Goal: Task Accomplishment & Management: Use online tool/utility

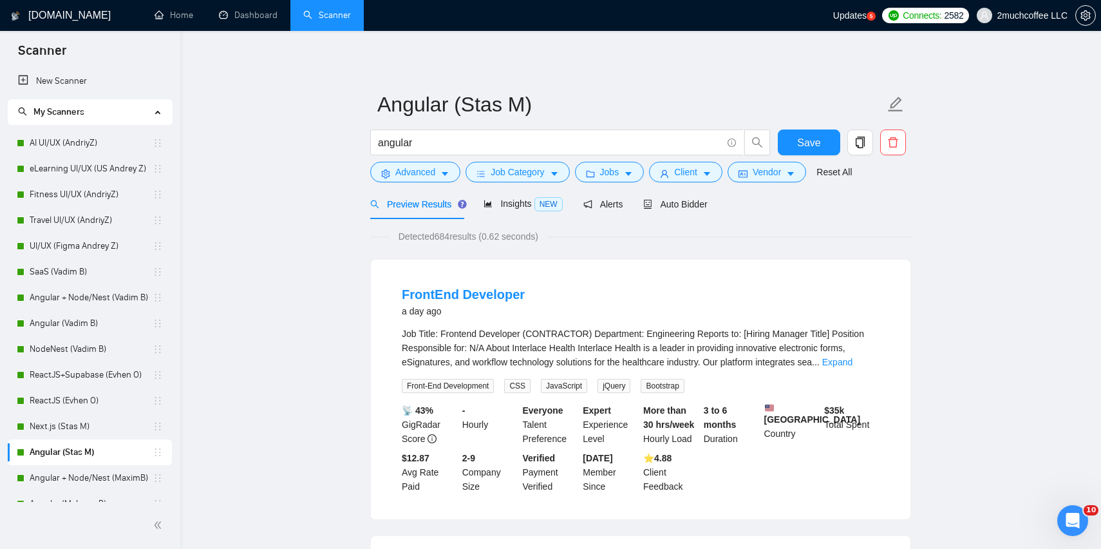
scroll to position [23, 0]
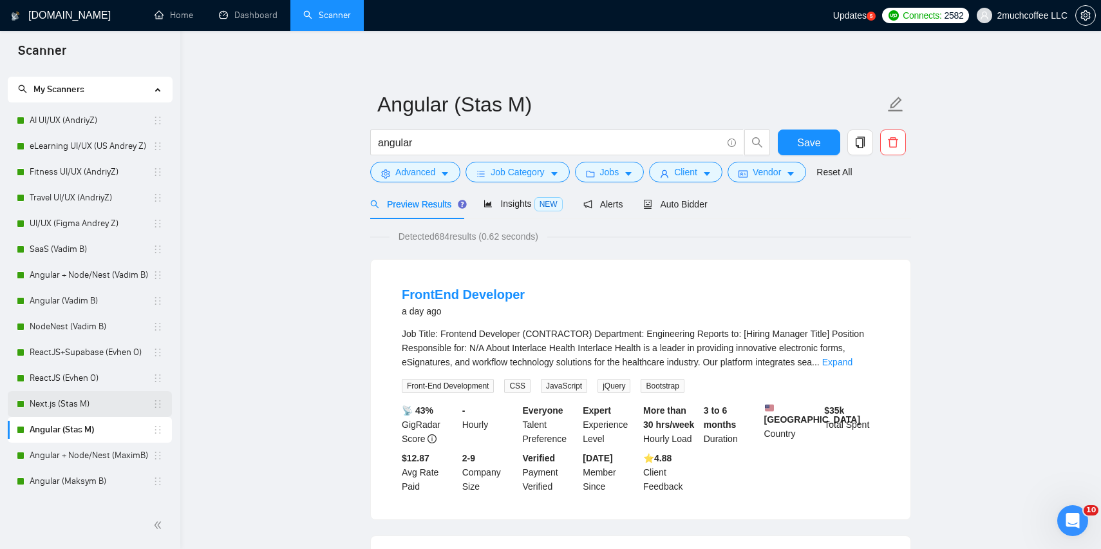
click at [111, 403] on link "Next.js (Stas M)" at bounding box center [91, 404] width 123 height 26
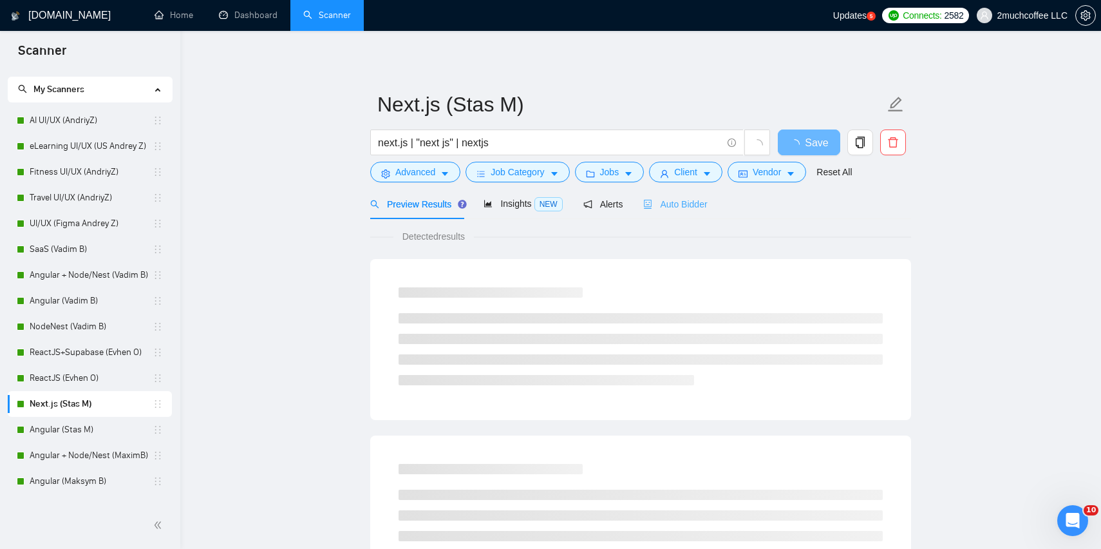
click at [684, 214] on div "Auto Bidder" at bounding box center [675, 204] width 64 height 30
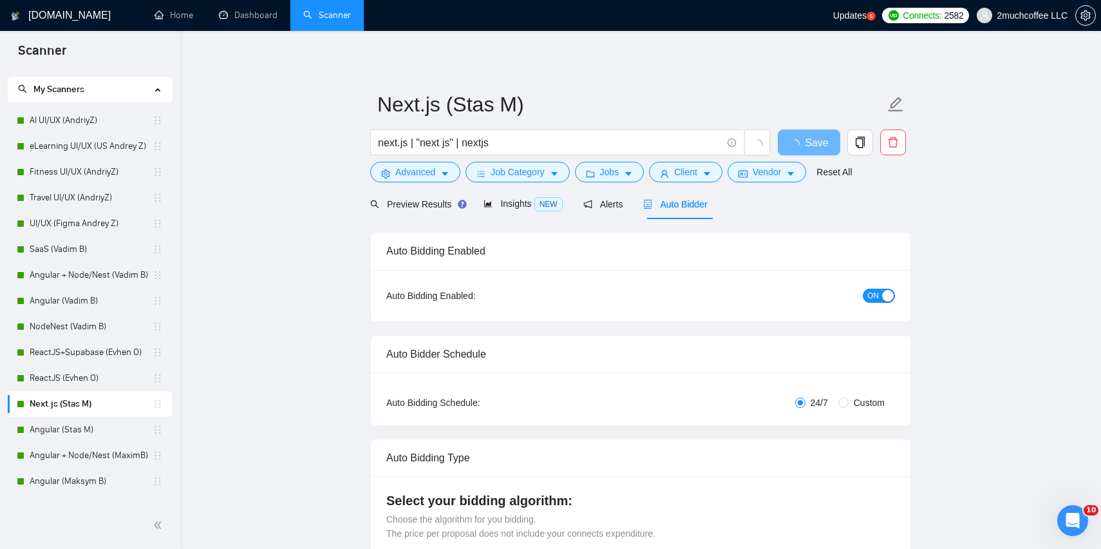
checkbox input "true"
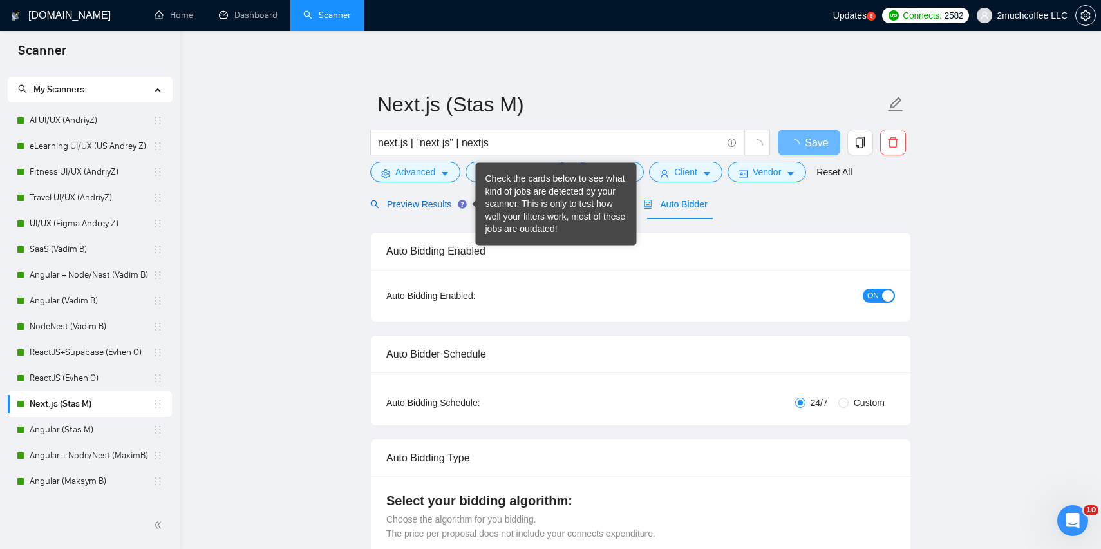
click at [449, 206] on span "Preview Results" at bounding box center [416, 204] width 93 height 10
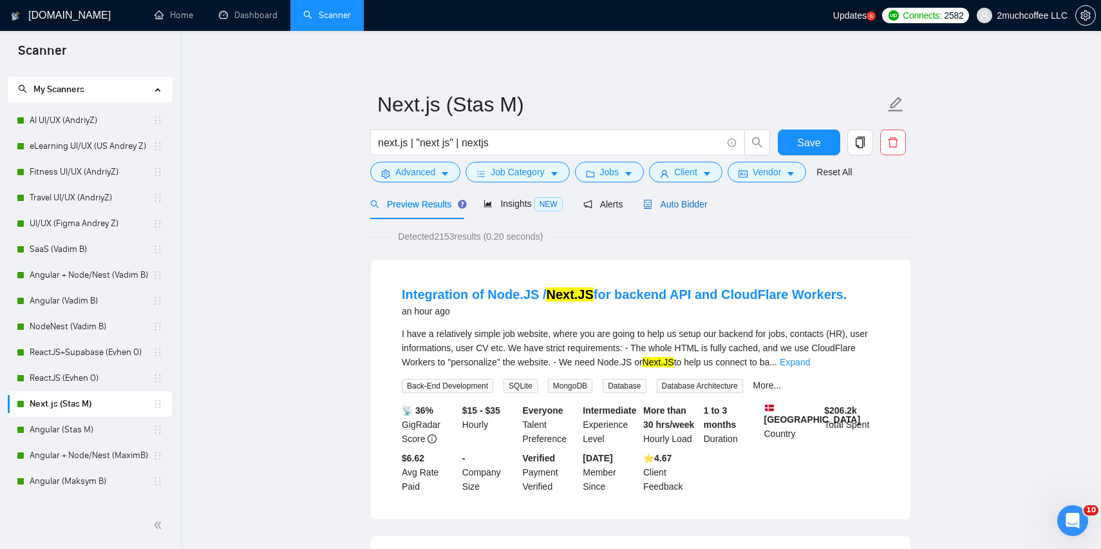
click at [696, 206] on span "Auto Bidder" at bounding box center [675, 204] width 64 height 10
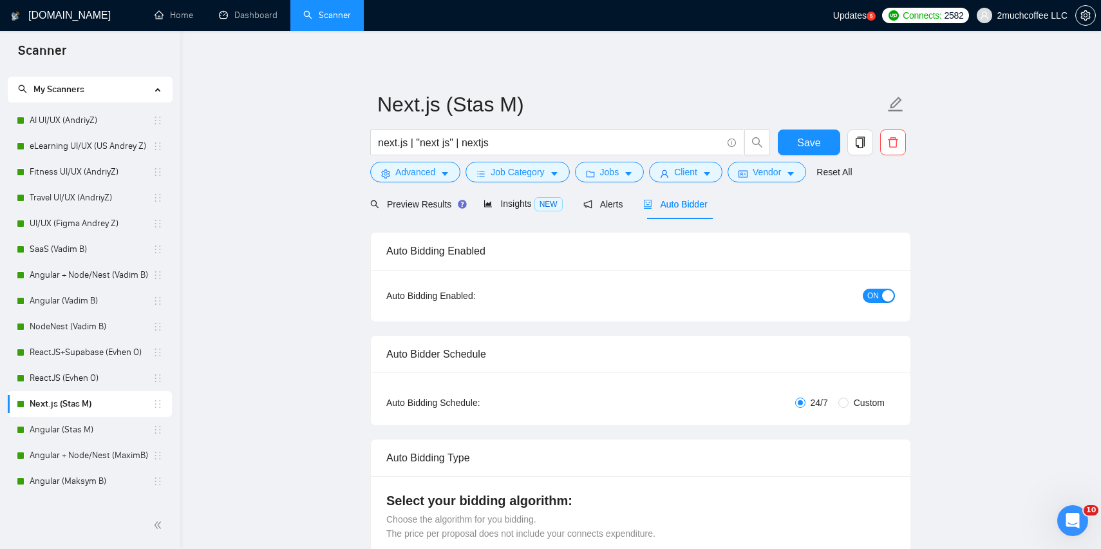
checkbox input "true"
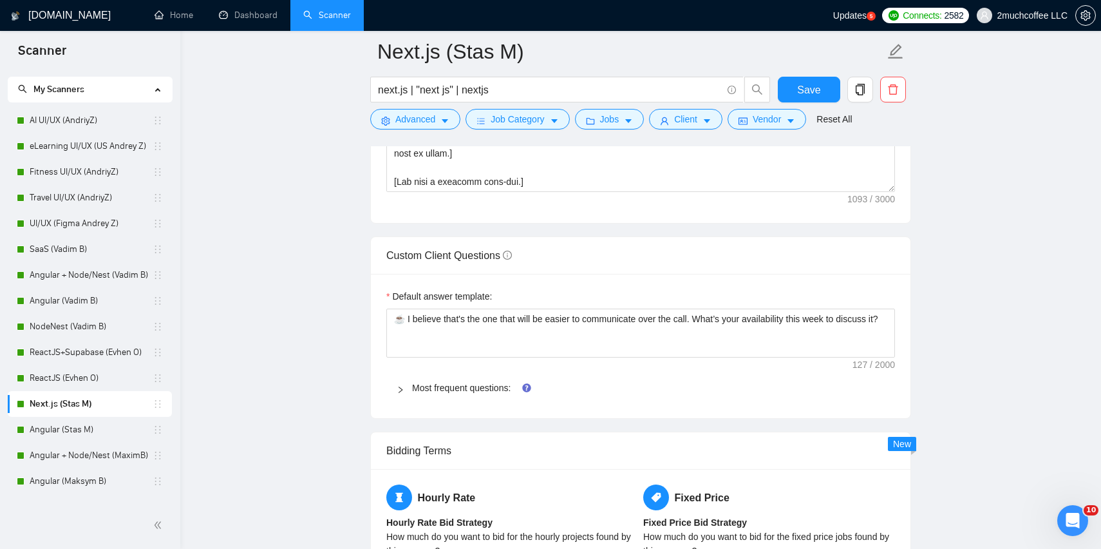
scroll to position [1658, 0]
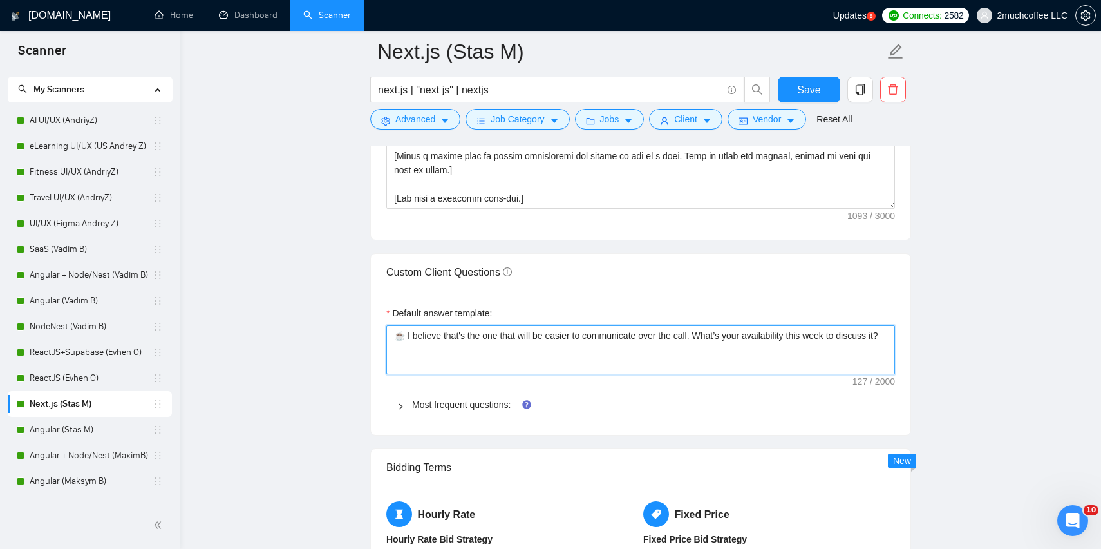
click at [585, 347] on textarea "☕️ I believe that's the one that will be easier to communicate over the call. W…" at bounding box center [640, 349] width 509 height 49
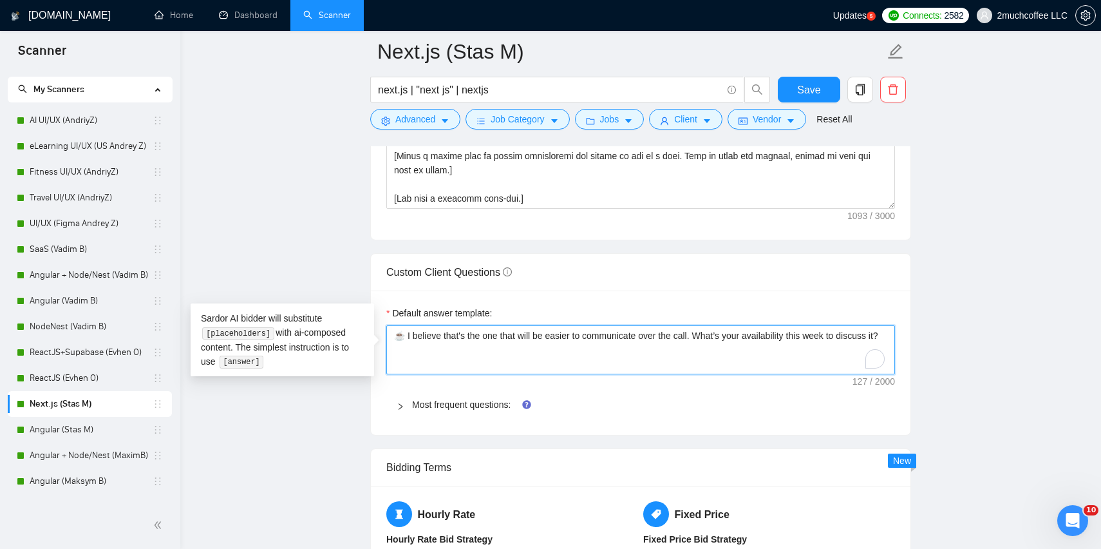
click at [585, 347] on textarea "☕️ I believe that's the one that will be easier to communicate over the call. W…" at bounding box center [640, 349] width 509 height 49
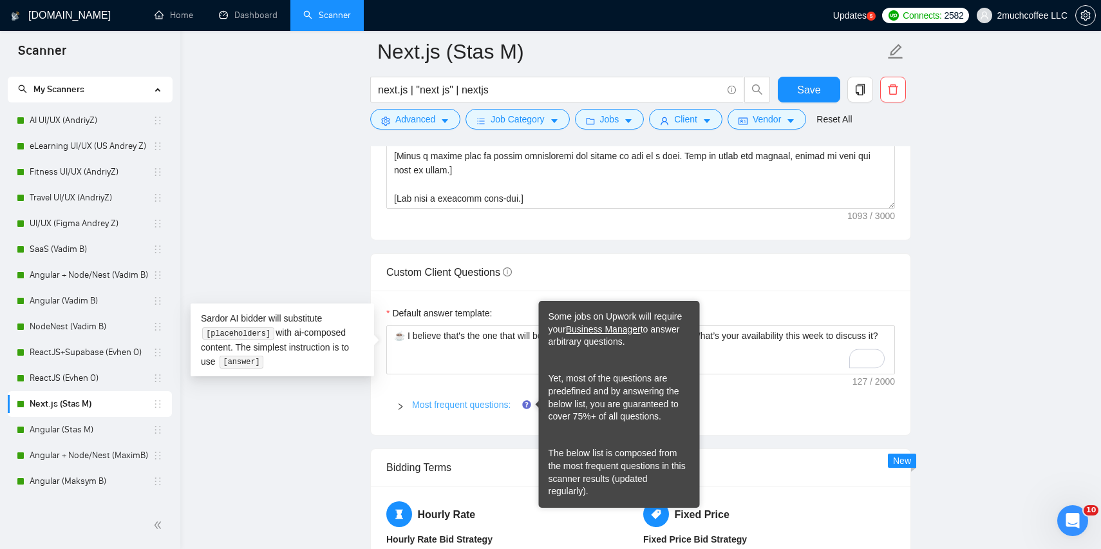
click at [499, 401] on link "Most frequent questions:" at bounding box center [461, 404] width 99 height 10
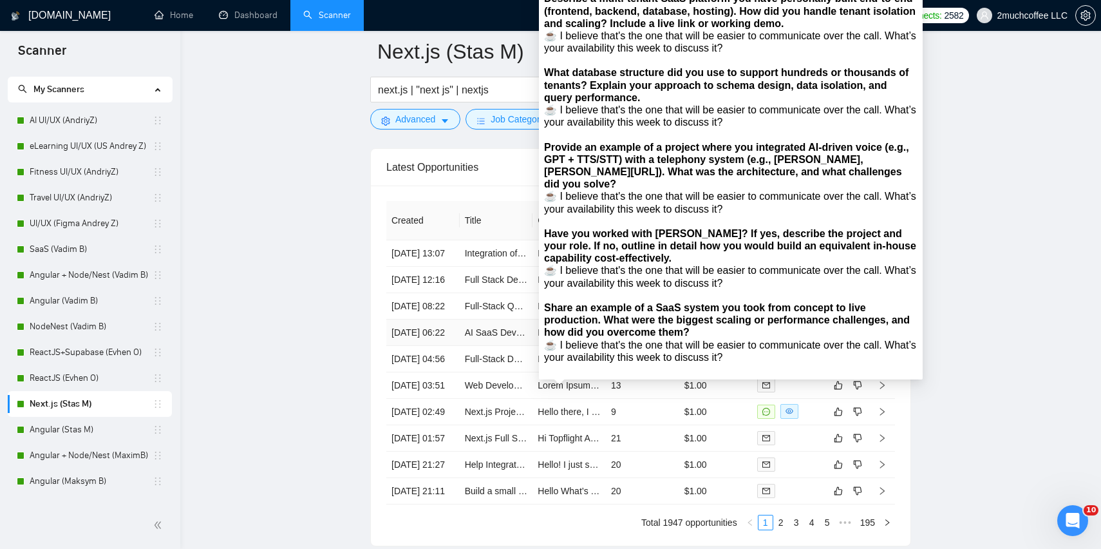
scroll to position [3757, 0]
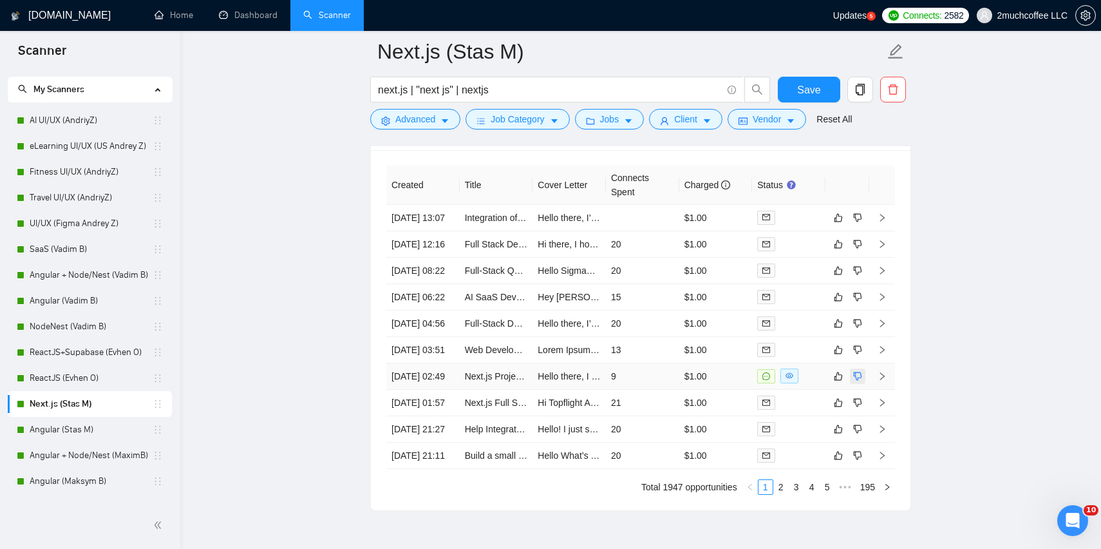
click at [858, 381] on icon "dislike" at bounding box center [857, 376] width 9 height 10
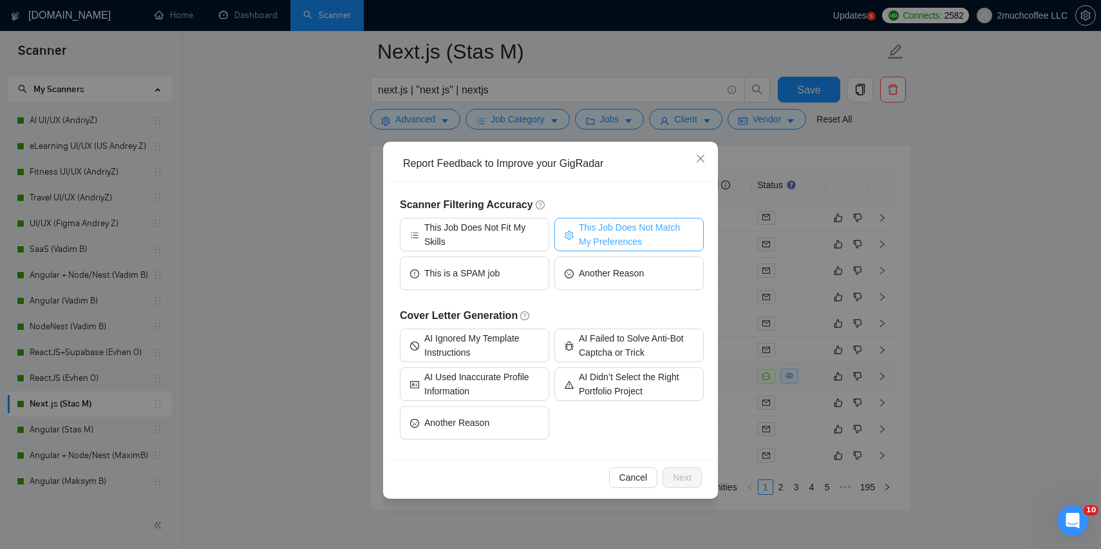
click at [648, 232] on span "This Job Does Not Match My Preferences" at bounding box center [636, 234] width 115 height 28
click at [691, 477] on button "Next" at bounding box center [681, 477] width 39 height 21
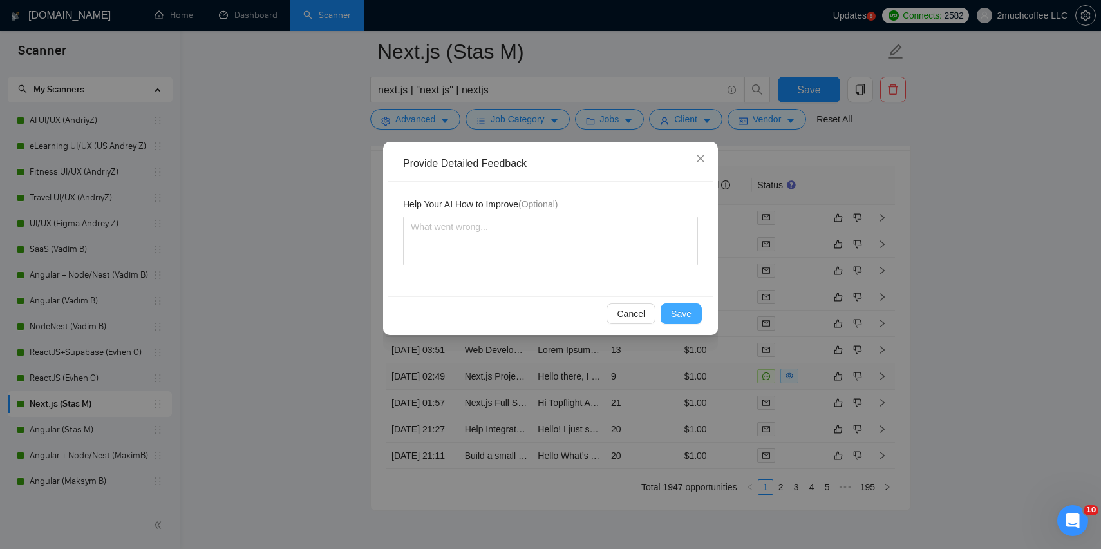
click at [682, 310] on span "Save" at bounding box center [681, 313] width 21 height 14
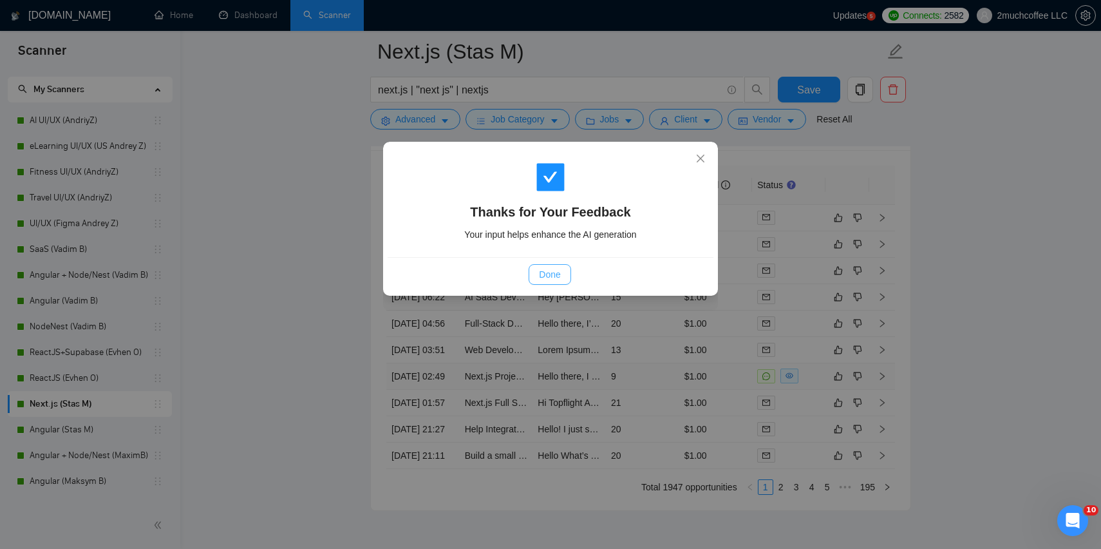
click at [565, 277] on button "Done" at bounding box center [550, 274] width 42 height 21
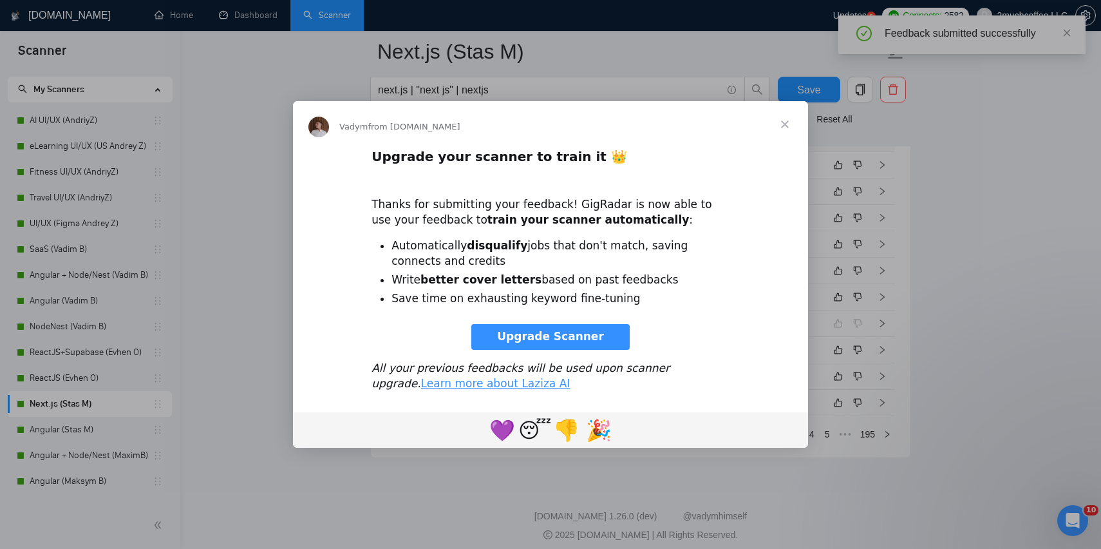
scroll to position [0, 0]
click at [789, 124] on span "Close" at bounding box center [785, 124] width 46 height 46
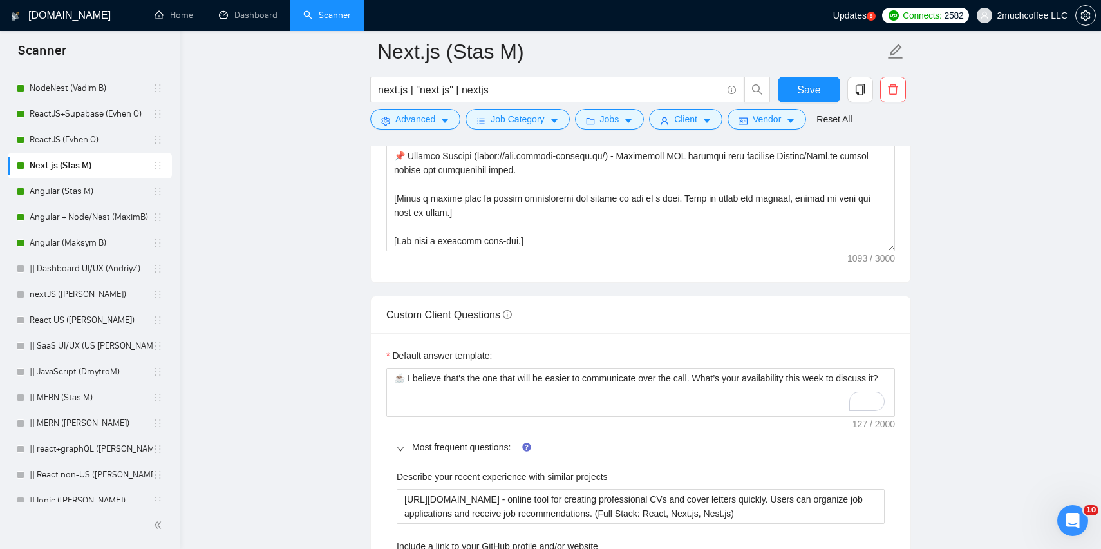
scroll to position [1615, 0]
click at [438, 367] on div "Default answer template:" at bounding box center [640, 358] width 509 height 19
click at [442, 381] on textarea "☕️ I believe that's the one that will be easier to communicate over the call. W…" at bounding box center [640, 392] width 509 height 49
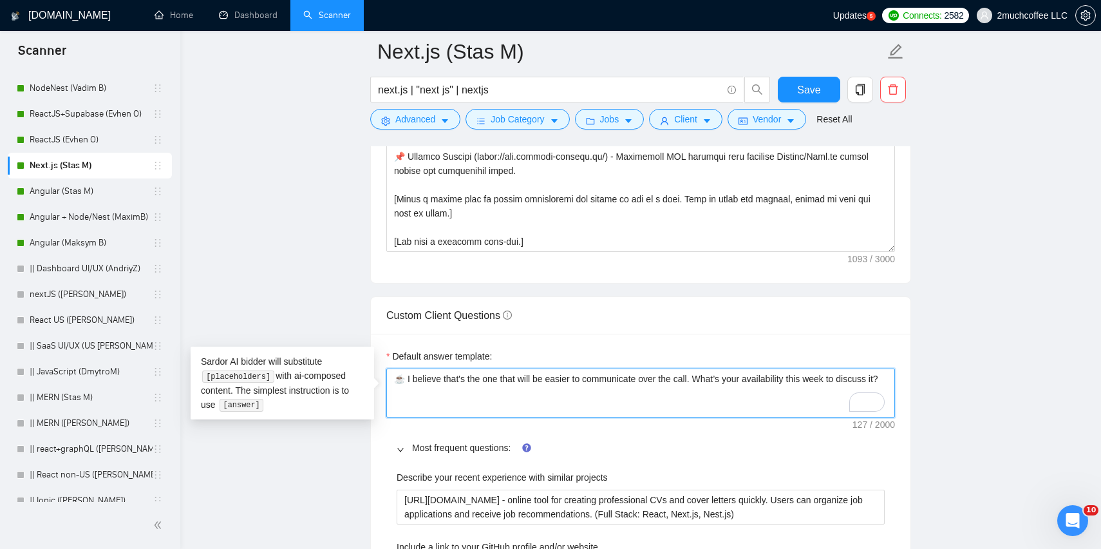
click at [442, 381] on textarea "☕️ I believe that's the one that will be easier to communicate over the call. W…" at bounding box center [640, 392] width 509 height 49
paste textarea "[To answer the following inquiry, please integrate details from my profile and …"
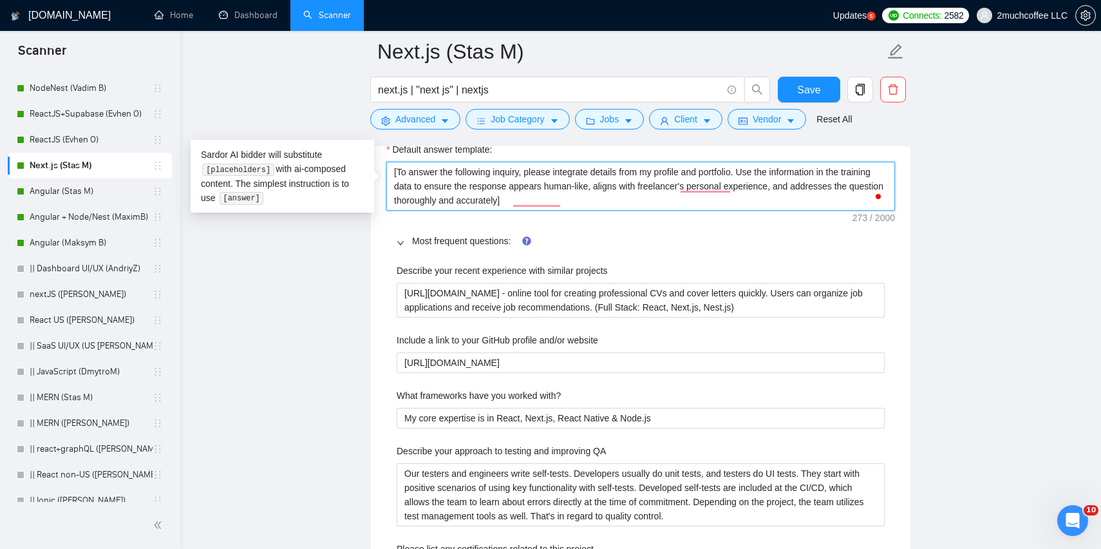
scroll to position [1835, 0]
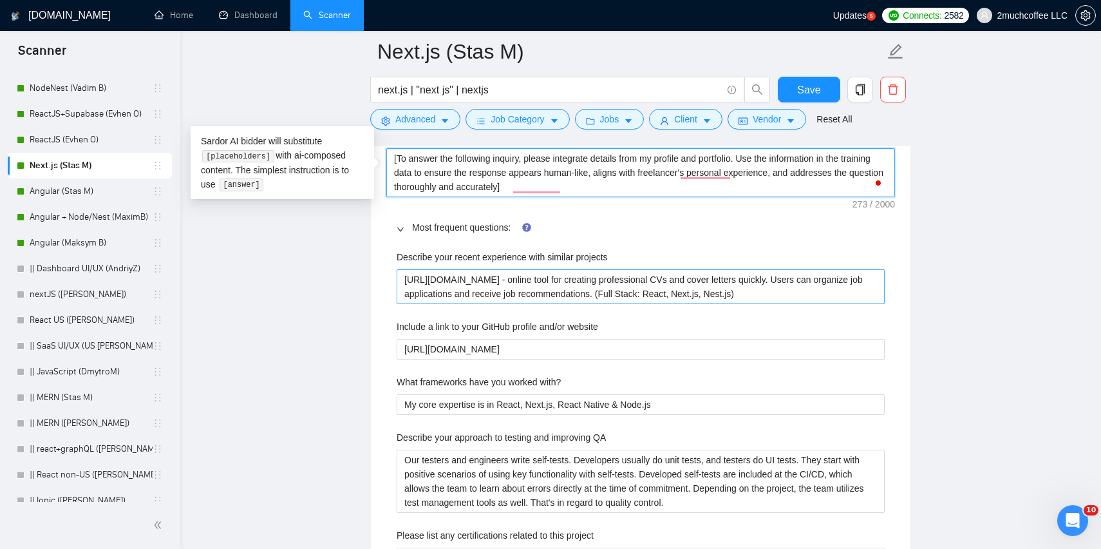
type textarea "[To answer the following inquiry, please integrate details from my profile and …"
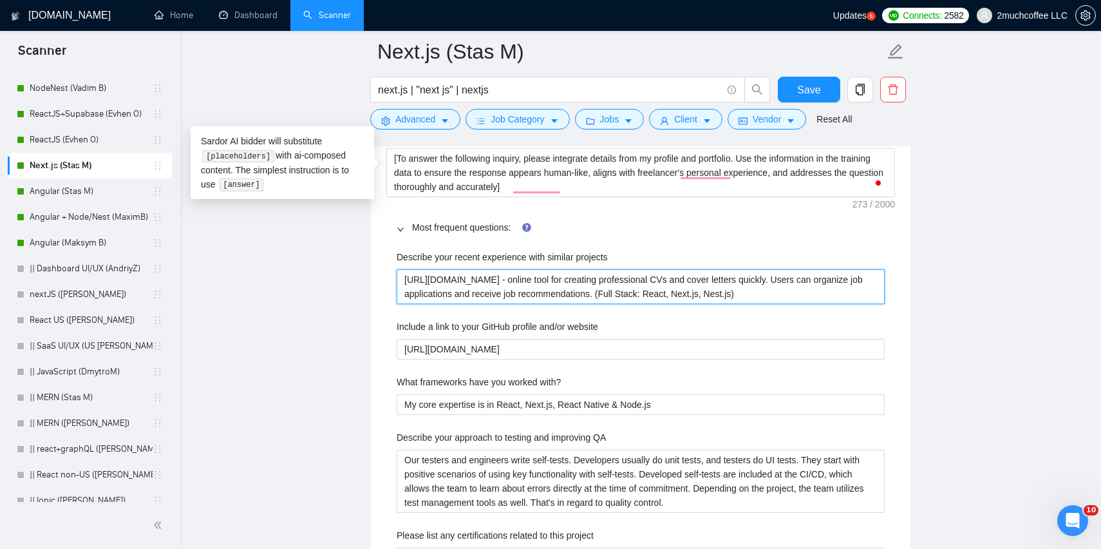
click at [504, 281] on projects "https://www.cvmaker.uk/ - online tool for creating professional CVs and cover l…" at bounding box center [641, 286] width 488 height 35
click at [480, 297] on projects "https://www.cvmaker.uk/ - online tool for creating professional CVs and cover l…" at bounding box center [641, 286] width 488 height 35
paste projects "[Delve into freelancer's profile and portfolio to highlight the most relevant e…"
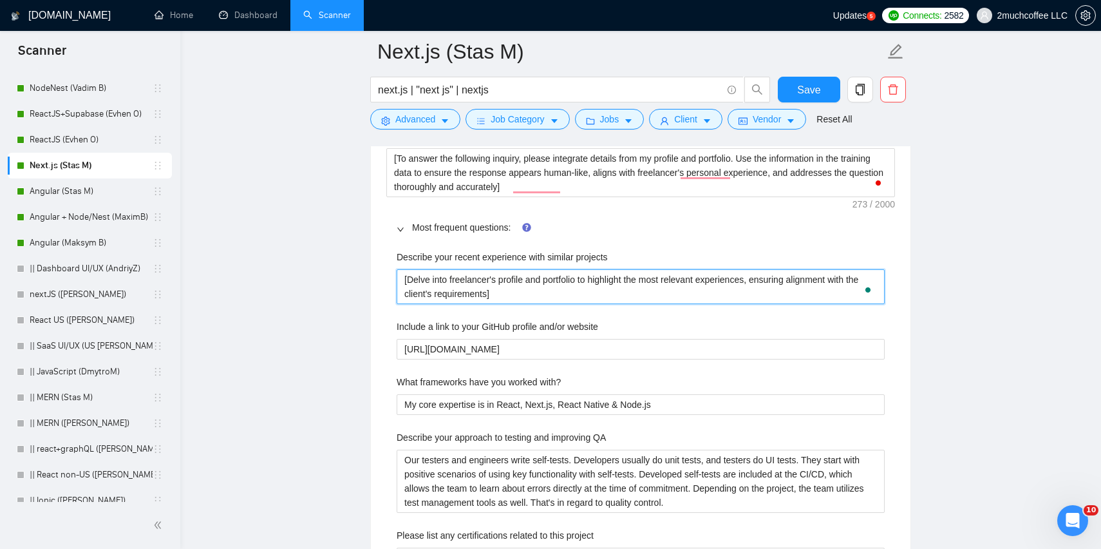
scroll to position [1913, 0]
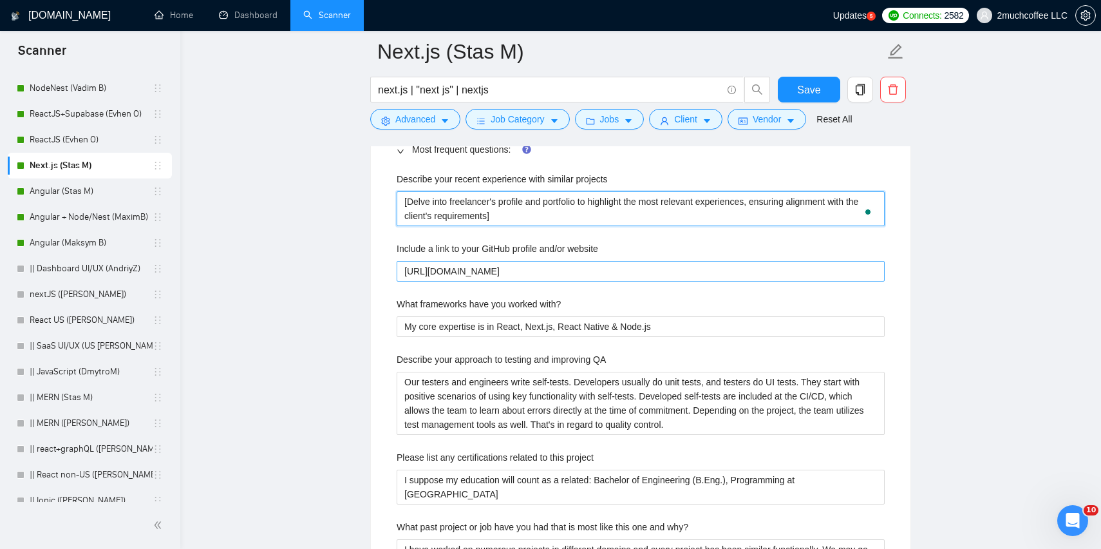
type projects "[Delve into freelancer's profile and portfolio to highlight the most relevant e…"
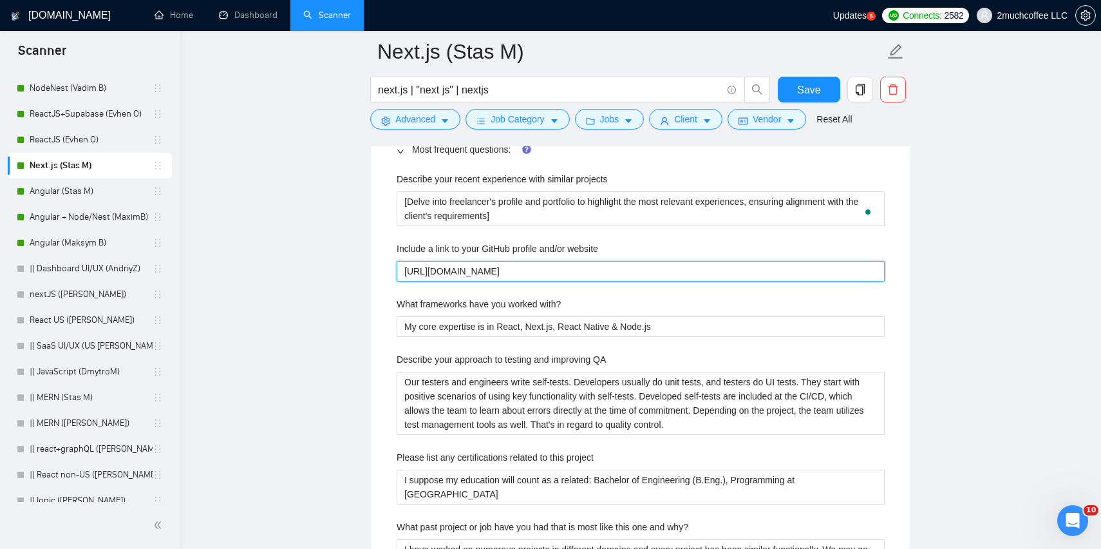
click at [474, 274] on website "[URL][DOMAIN_NAME]" at bounding box center [641, 271] width 488 height 21
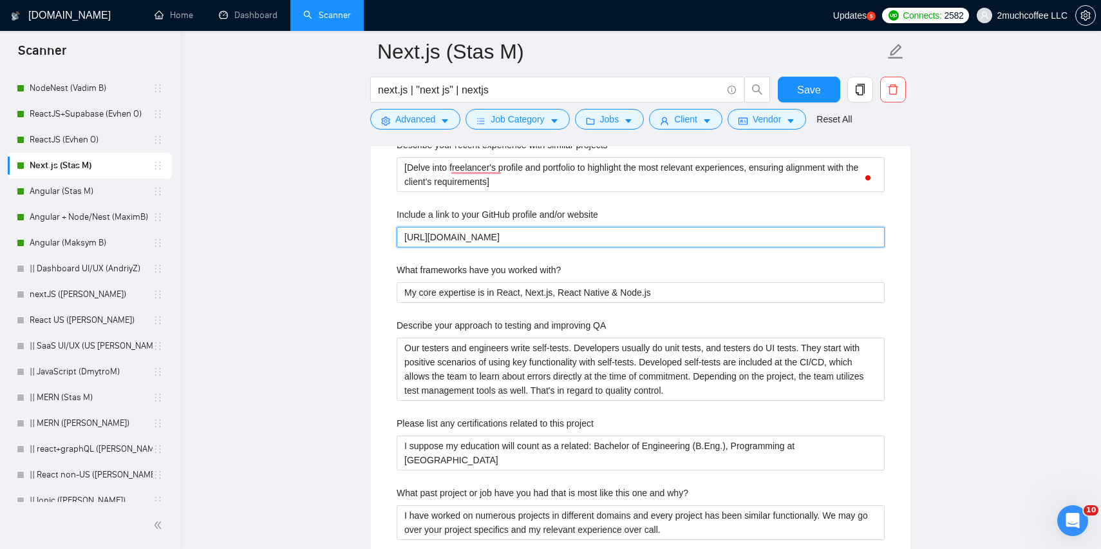
scroll to position [1954, 0]
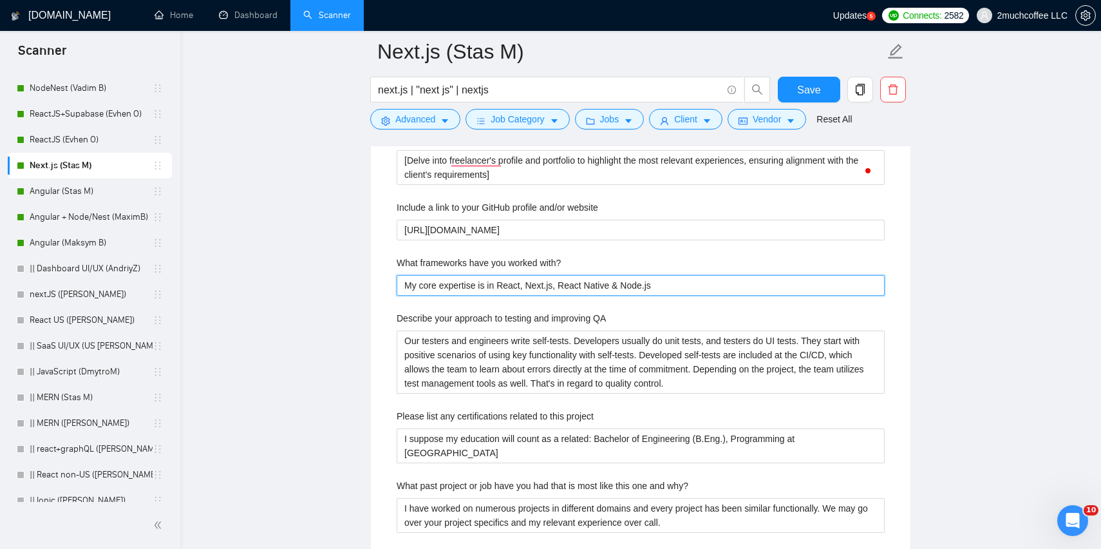
click at [496, 281] on with\? "My core expertise is in React, Next.js, React Native & Node.js" at bounding box center [641, 285] width 488 height 21
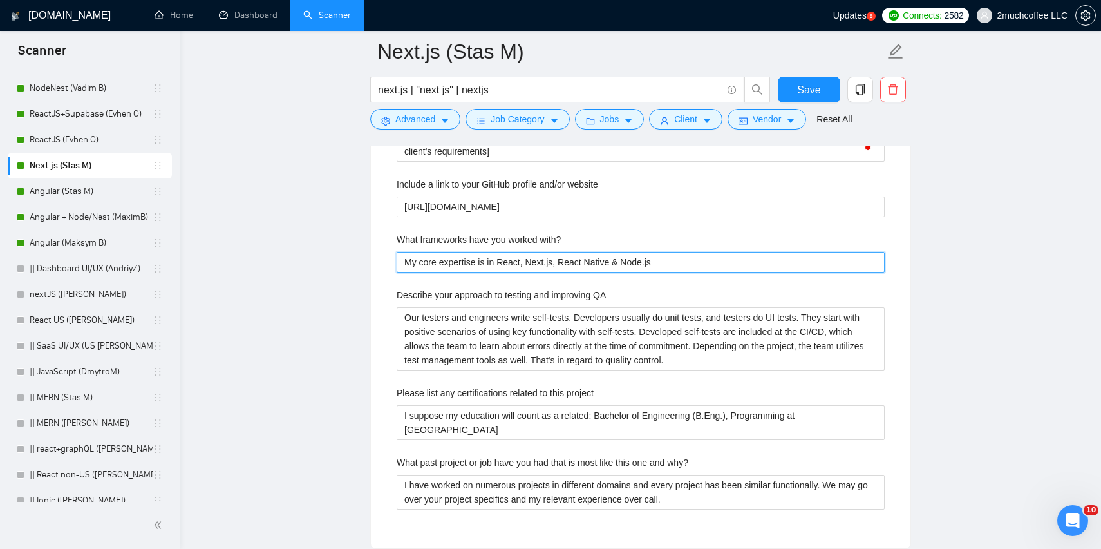
scroll to position [1980, 0]
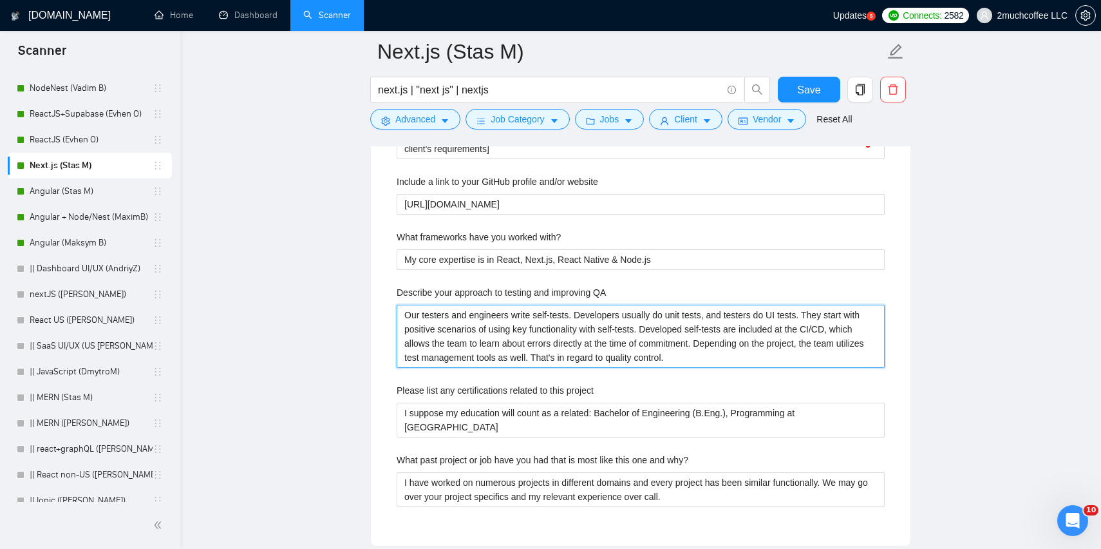
click at [455, 349] on QA "Our testers and engineers write self-tests. Developers usually do unit tests, a…" at bounding box center [641, 336] width 488 height 63
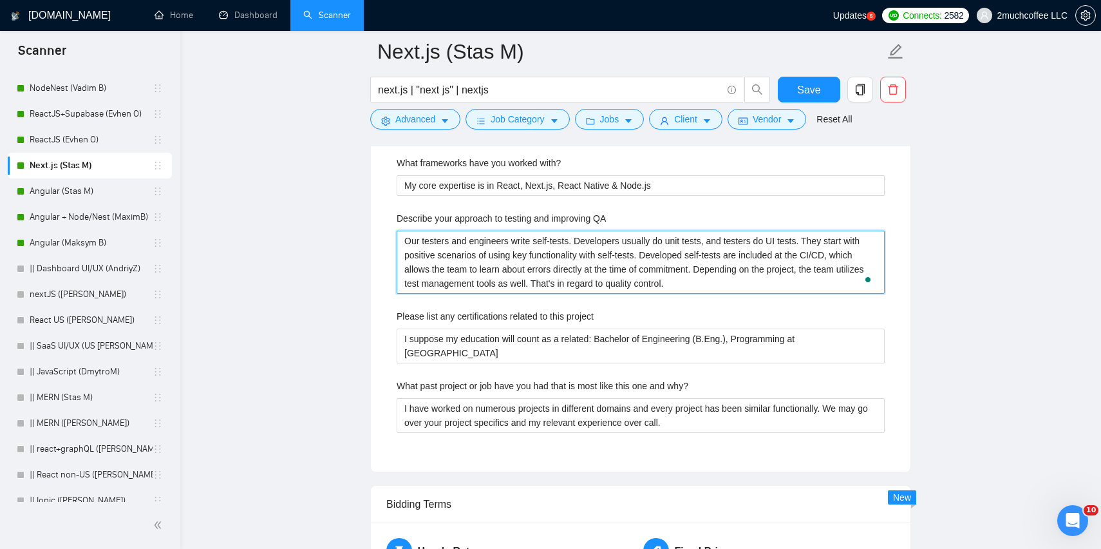
scroll to position [2060, 0]
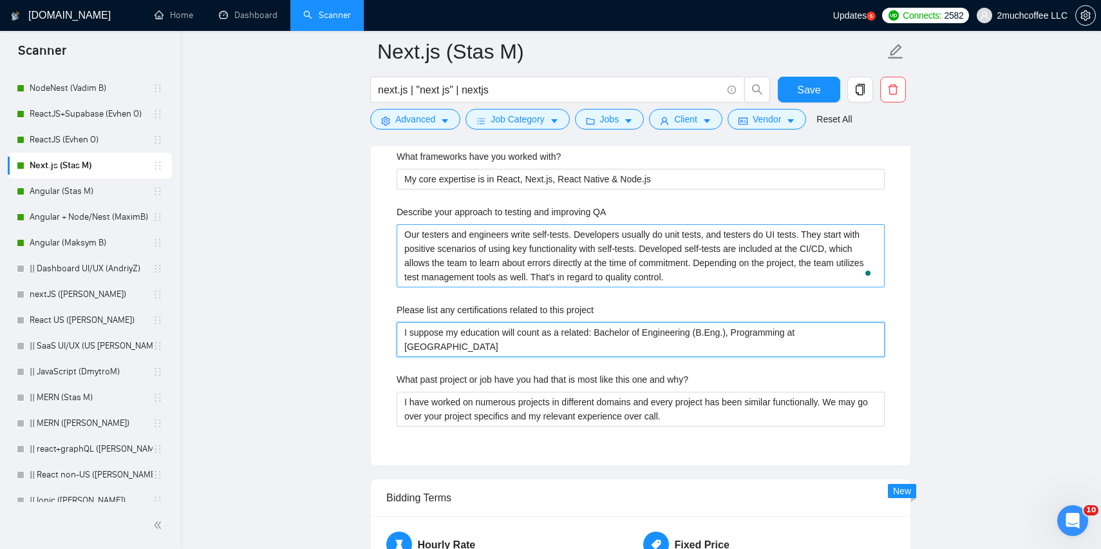
click at [455, 349] on project "I suppose my education will count as a related: Bachelor of Engineering (B.Eng.…" at bounding box center [641, 339] width 488 height 35
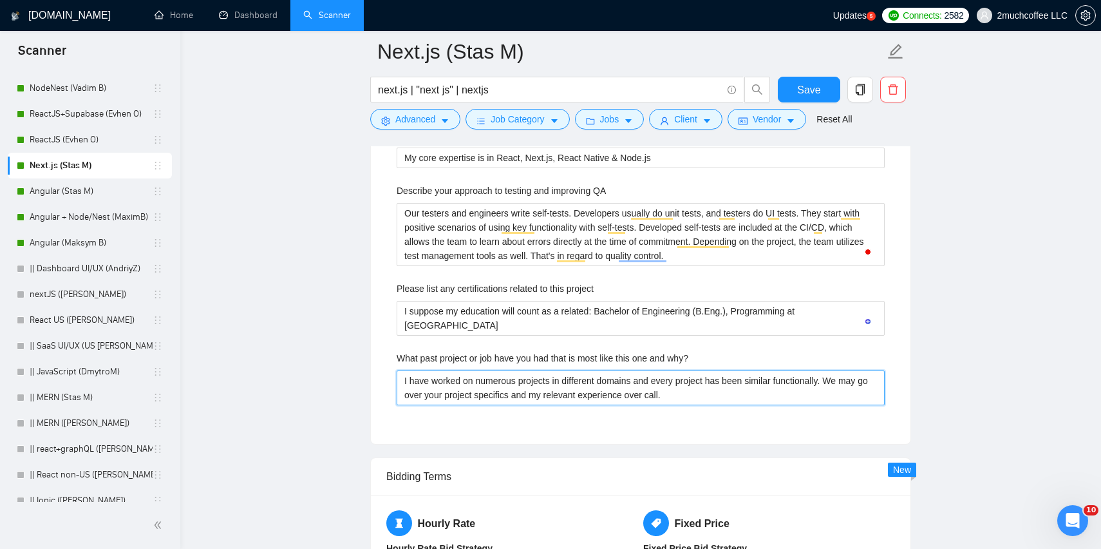
click at [552, 388] on why\? "I have worked on numerous projects in different domains and every project has b…" at bounding box center [641, 387] width 488 height 35
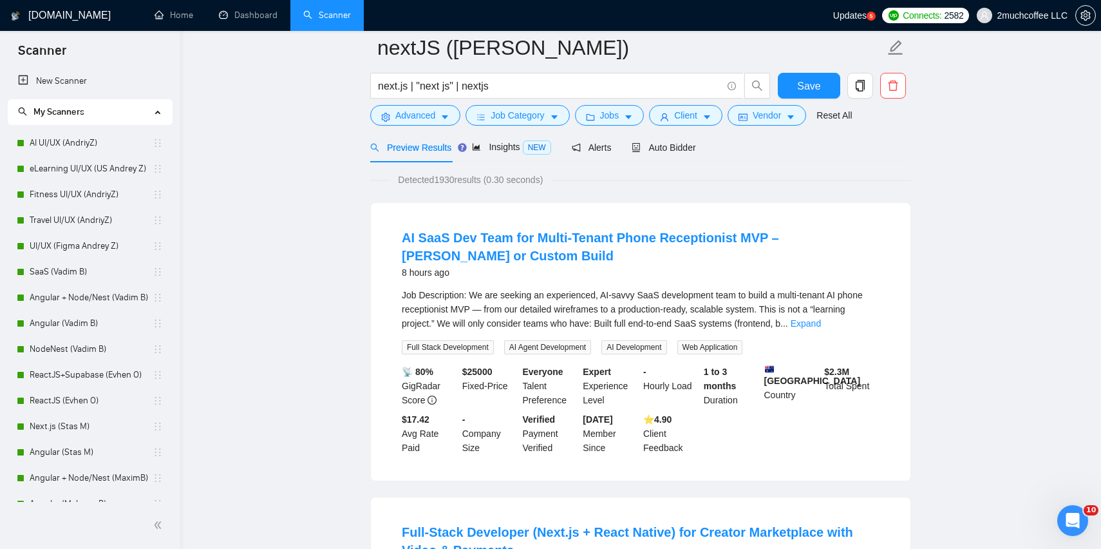
scroll to position [21, 0]
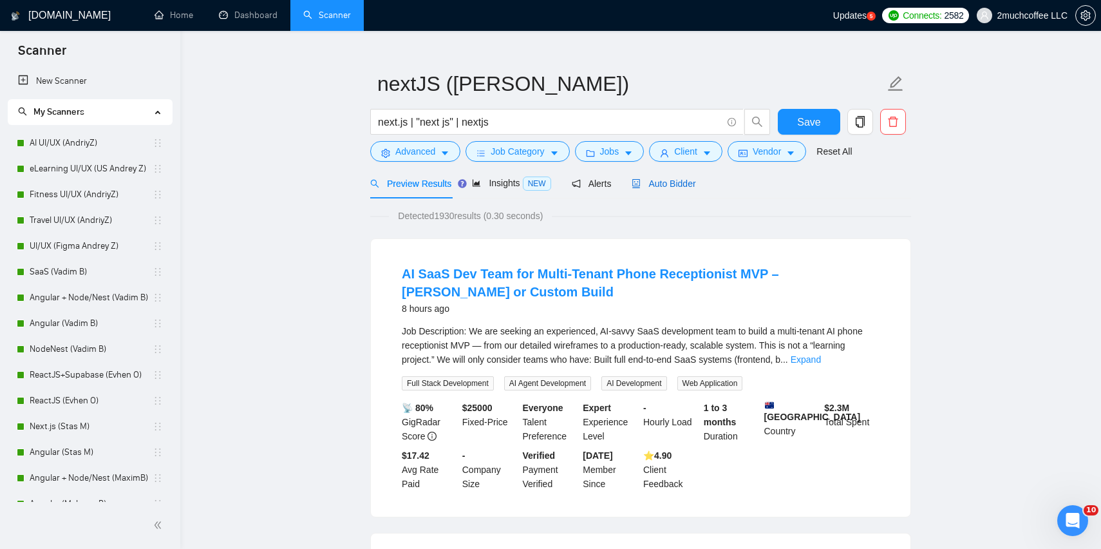
click at [679, 182] on span "Auto Bidder" at bounding box center [664, 183] width 64 height 10
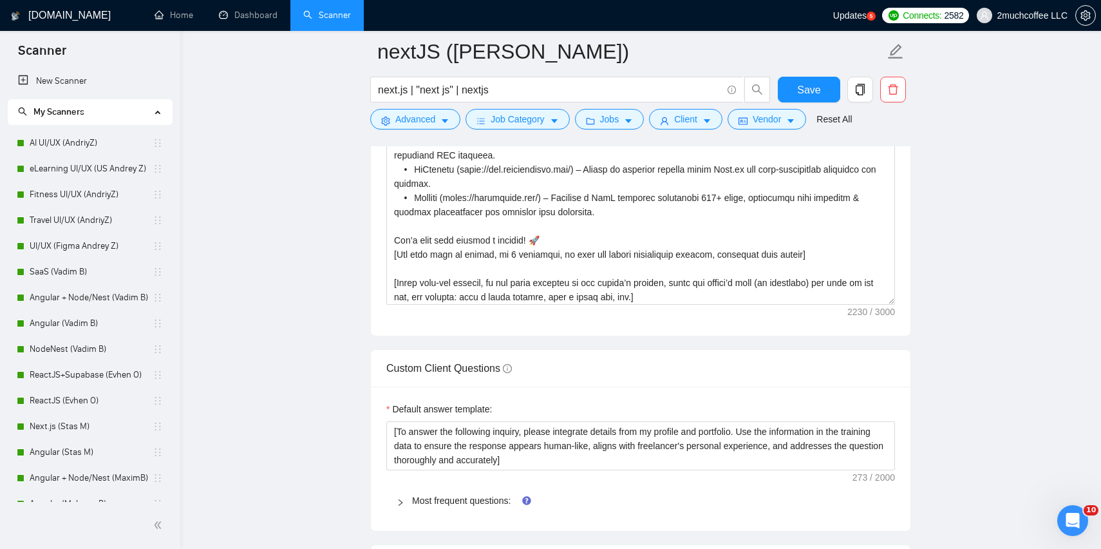
scroll to position [167, 0]
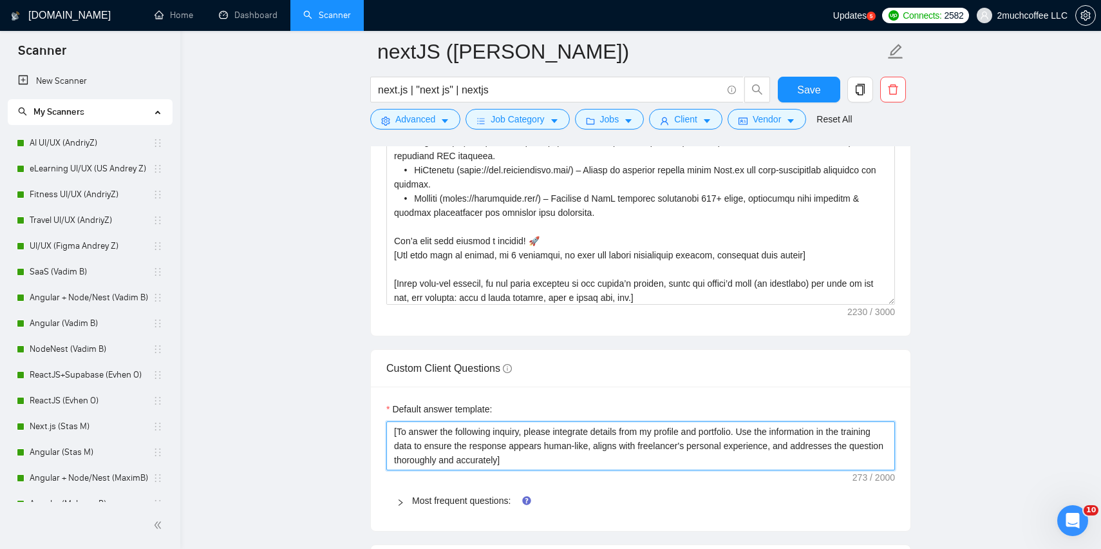
click at [591, 447] on textarea "[To answer the following inquiry, please integrate details from my profile and …" at bounding box center [640, 445] width 509 height 49
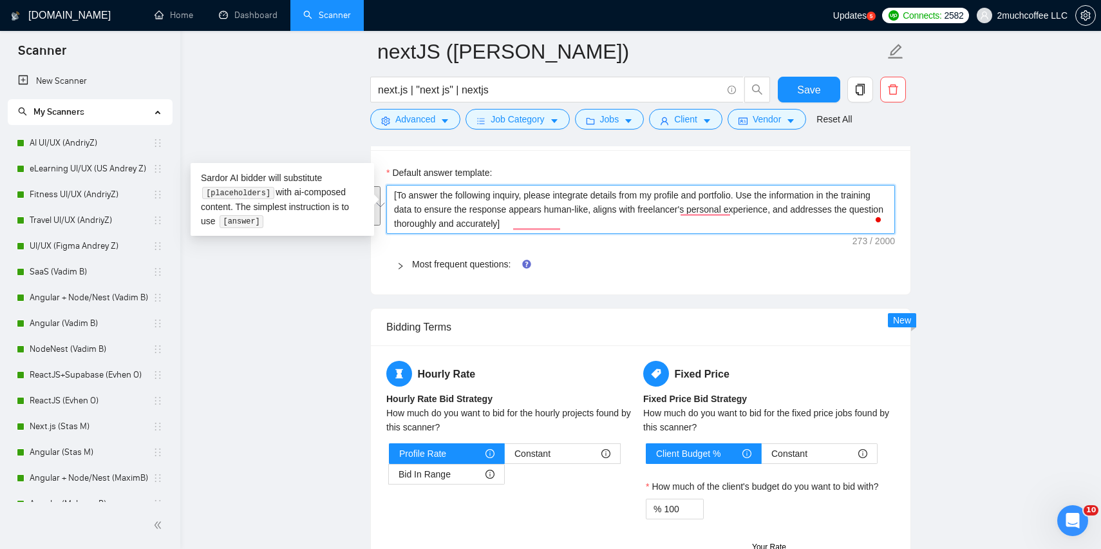
scroll to position [1883, 0]
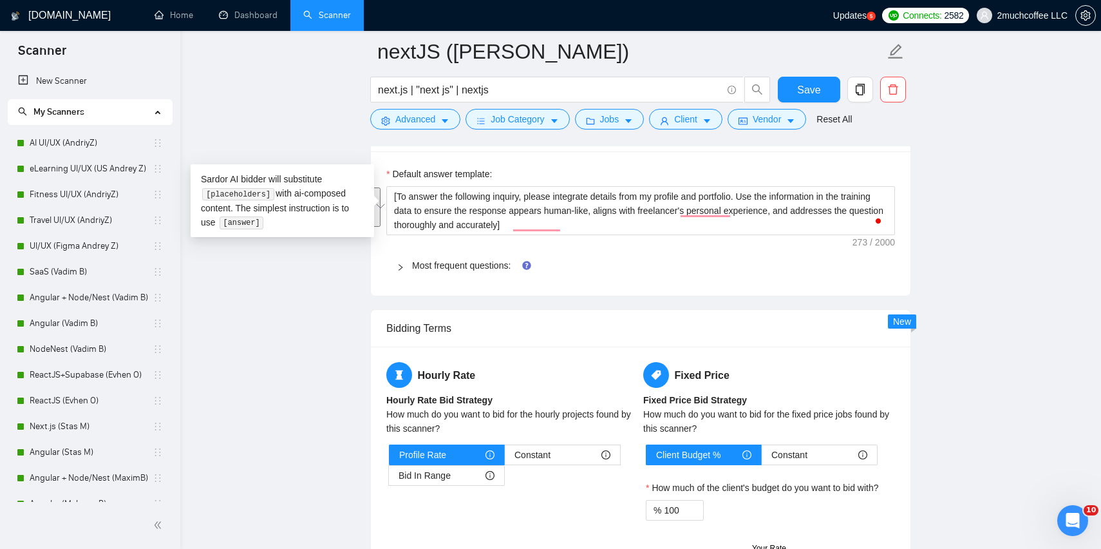
click at [407, 265] on div at bounding box center [404, 265] width 15 height 14
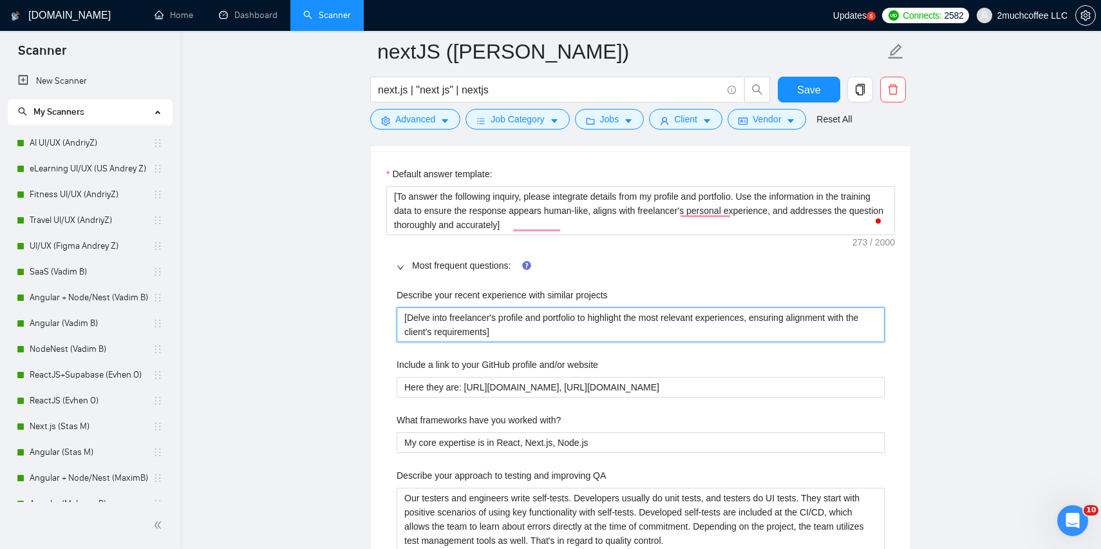
click at [435, 319] on projects "[Delve into freelancer's profile and portfolio to highlight the most relevant e…" at bounding box center [641, 324] width 488 height 35
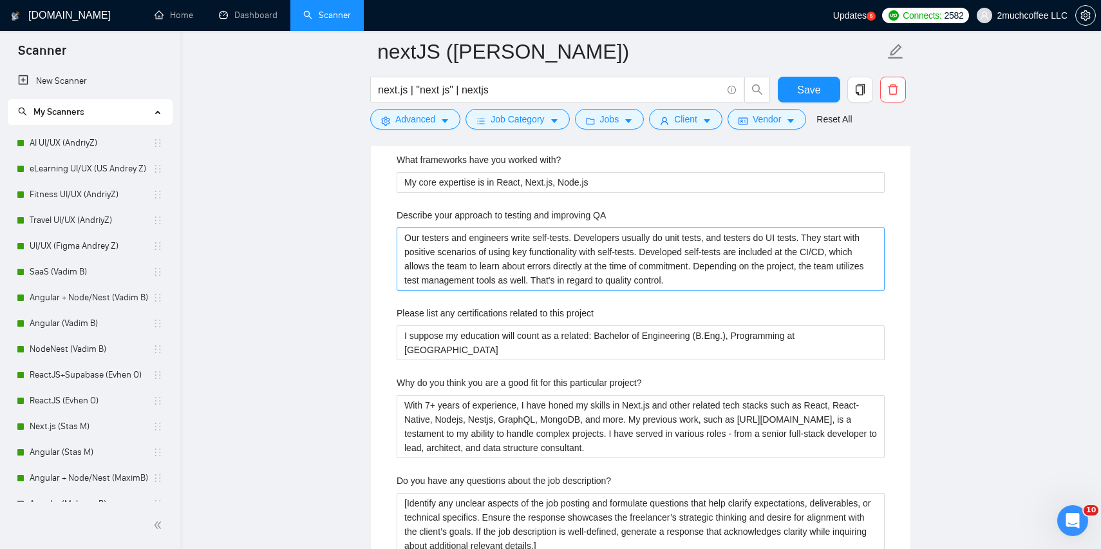
scroll to position [2157, 0]
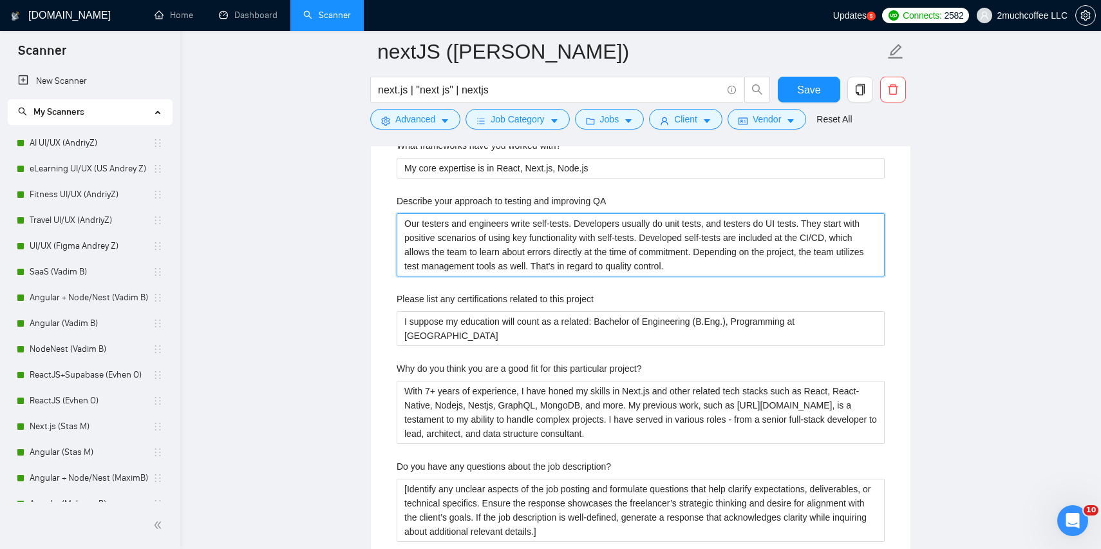
click at [556, 236] on QA "Our testers and engineers write self-tests. Developers usually do unit tests, a…" at bounding box center [641, 244] width 488 height 63
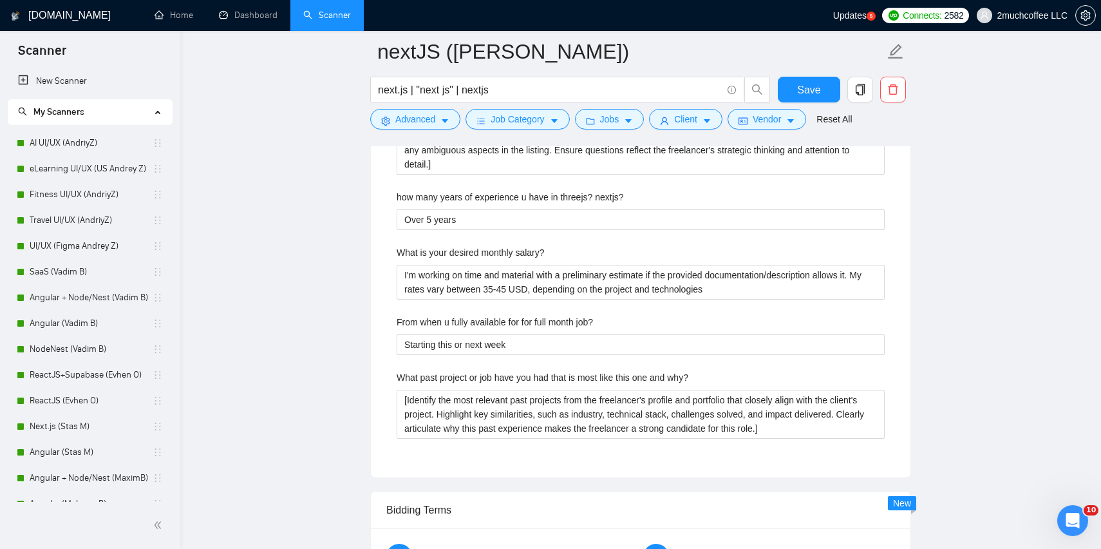
scroll to position [2751, 0]
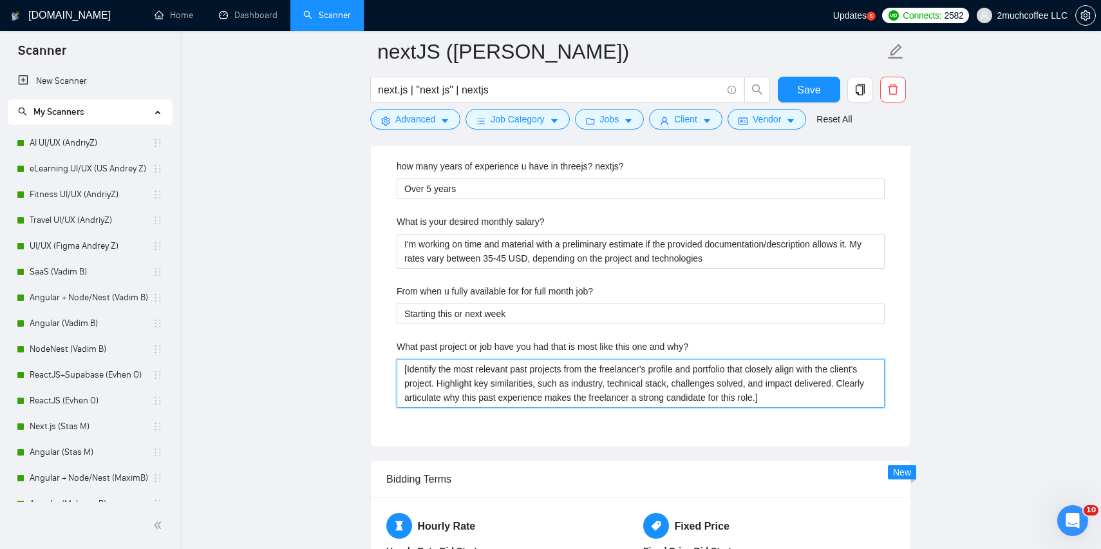
click at [524, 372] on why\? "[Identify the most relevant past projects from the freelancer's profile and por…" at bounding box center [641, 383] width 488 height 49
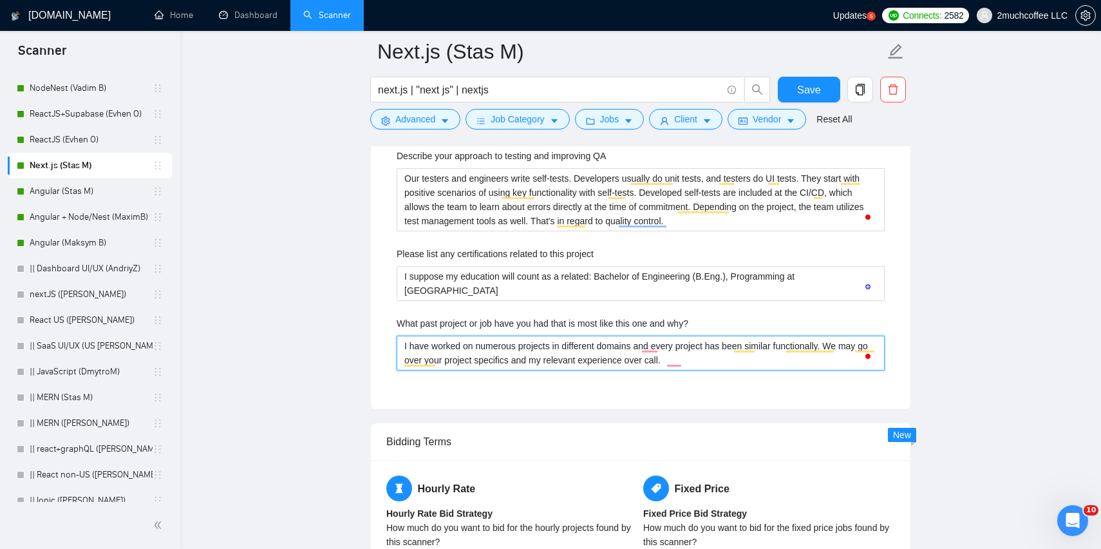
click at [467, 351] on why\? "I have worked on numerous projects in different domains and every project has b…" at bounding box center [641, 352] width 488 height 35
paste why\? "[Identify the most relevant past projects from the freelancer's profile and por…"
type why\? "[Identify the most relevant past projects from the freelancer's profile and por…"
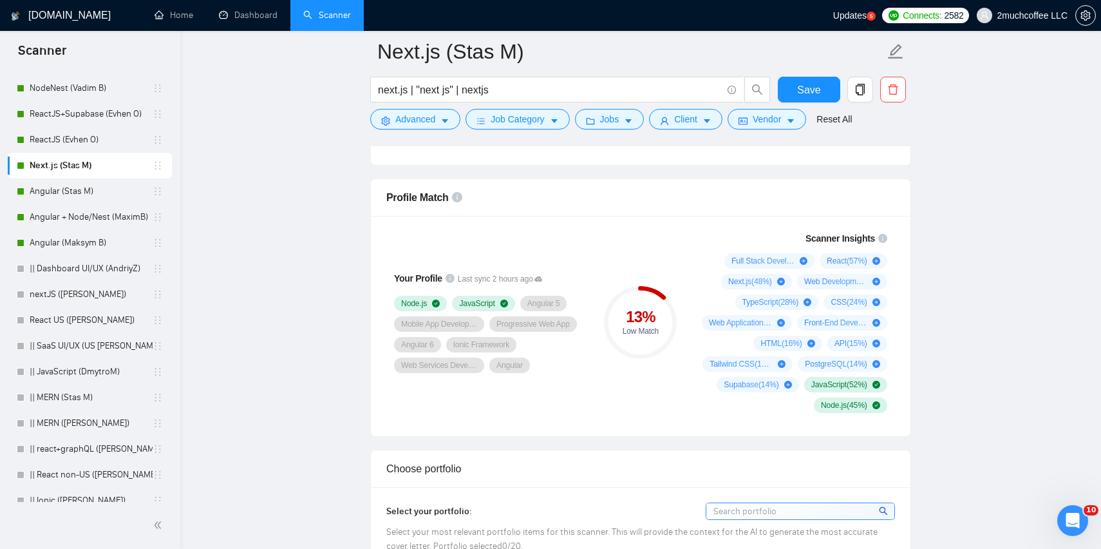
scroll to position [560, 0]
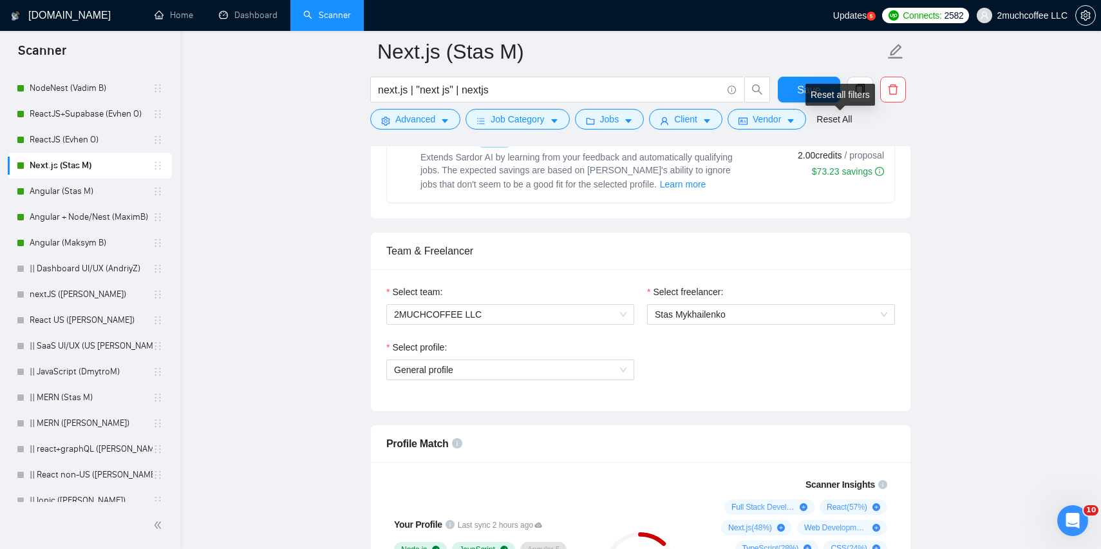
type why\? "[Identify the most relevant past projects from the freelancer's profile and por…"
click at [813, 85] on div "Reset all filters" at bounding box center [840, 95] width 70 height 22
click at [793, 88] on button "Save" at bounding box center [809, 90] width 62 height 26
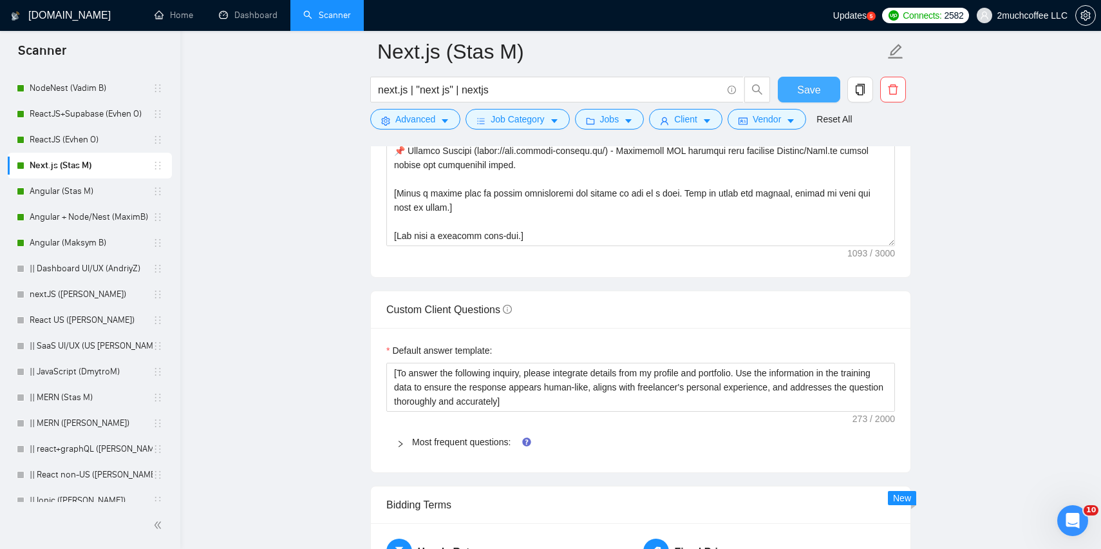
scroll to position [1606, 0]
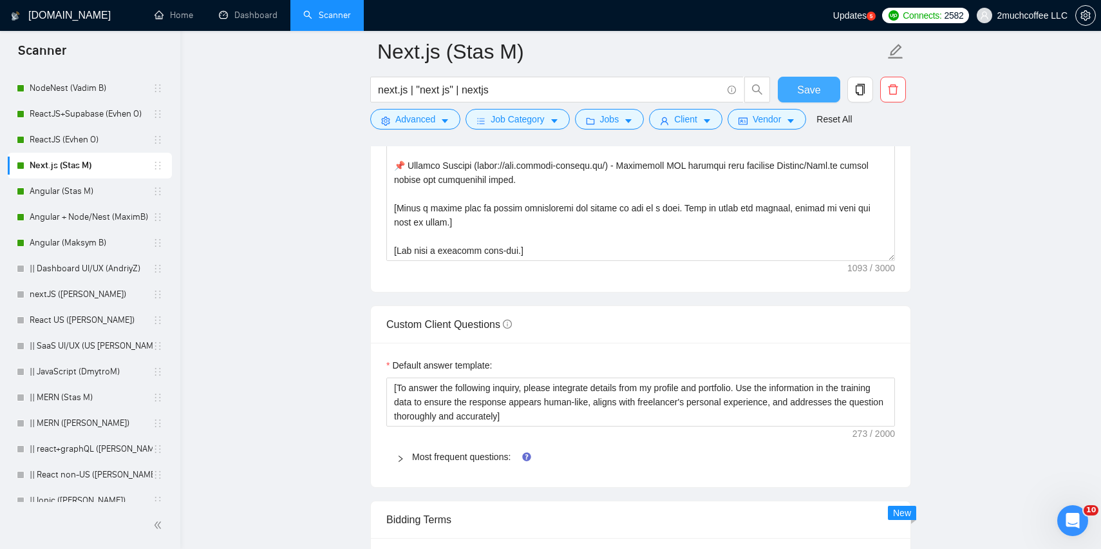
click at [814, 92] on span "Save" at bounding box center [808, 90] width 23 height 16
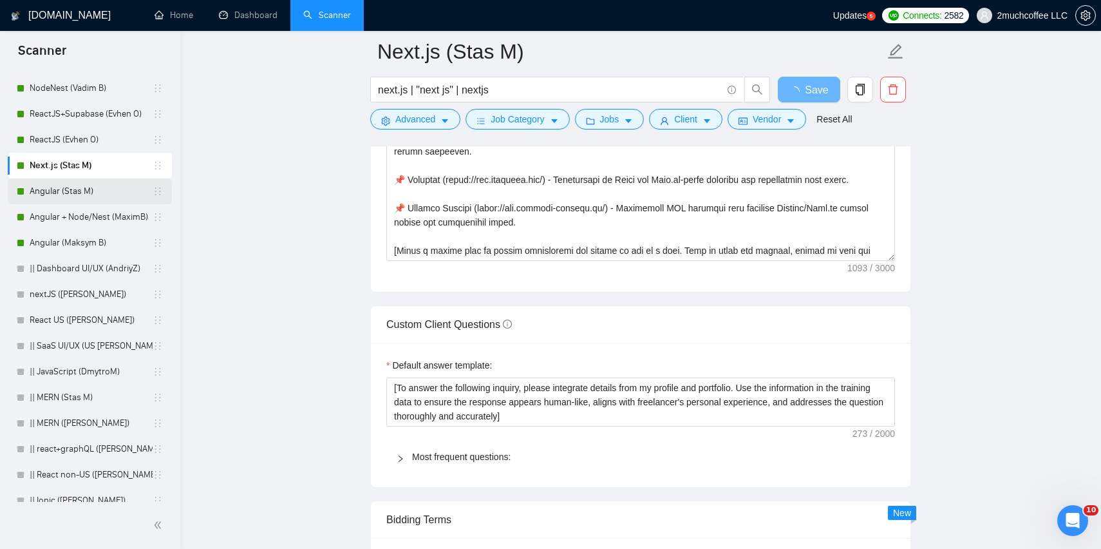
click at [64, 196] on link "Angular (Stas M)" at bounding box center [91, 191] width 123 height 26
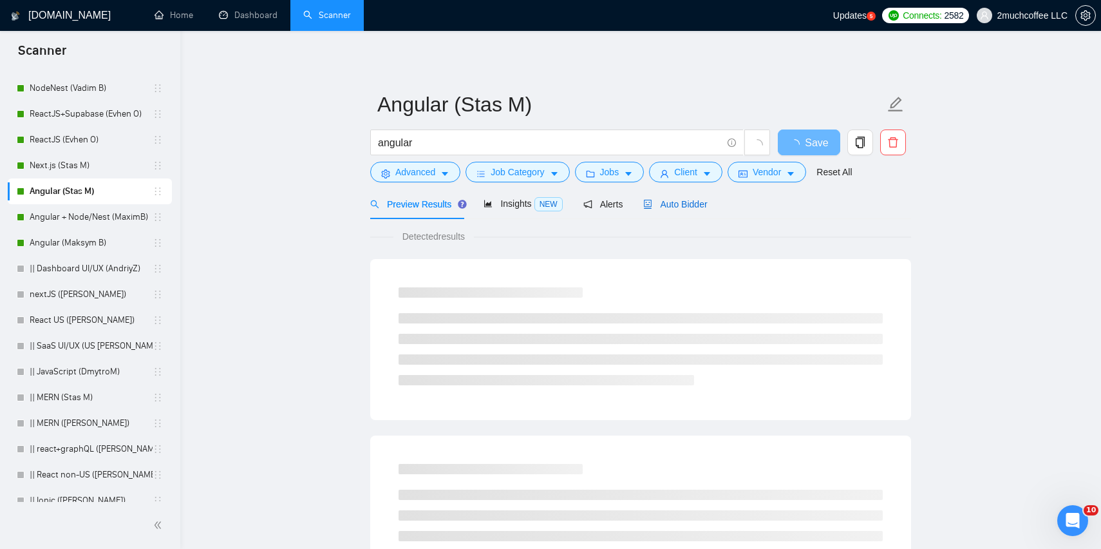
click at [677, 203] on span "Auto Bidder" at bounding box center [675, 204] width 64 height 10
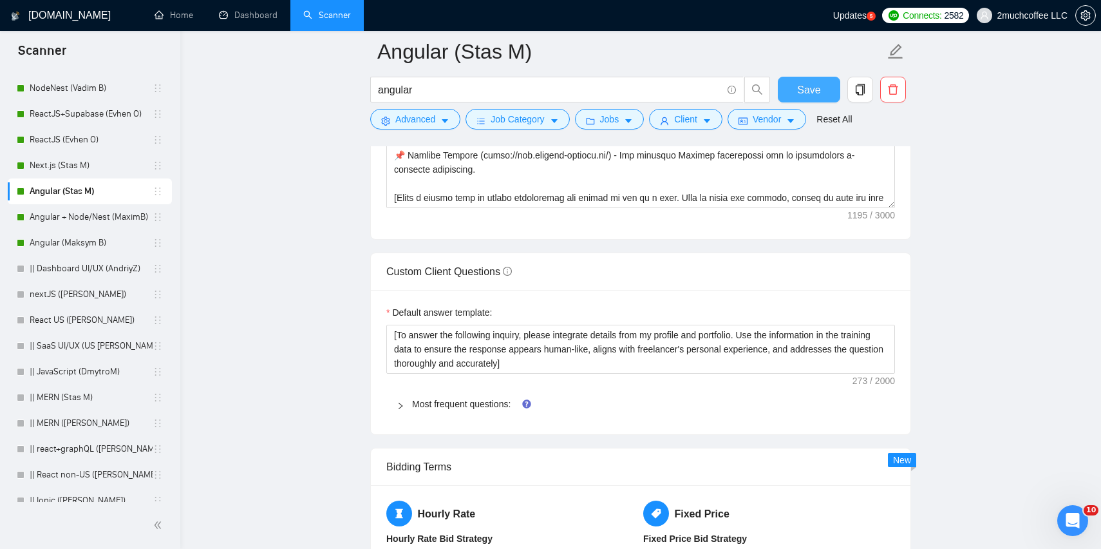
click at [805, 89] on span "Save" at bounding box center [808, 90] width 23 height 16
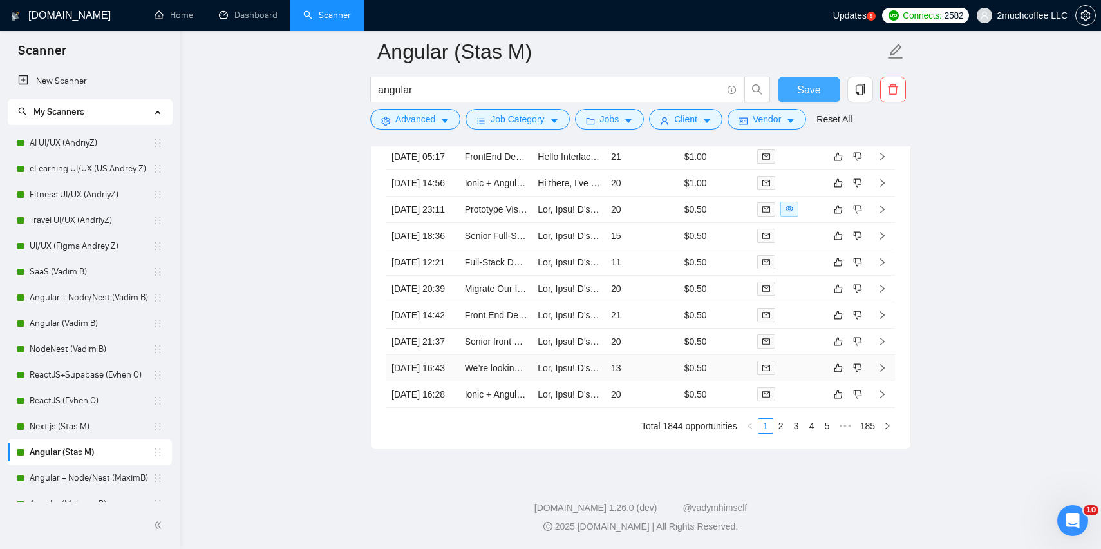
scroll to position [3557, 0]
click at [162, 21] on link "Home" at bounding box center [174, 15] width 39 height 11
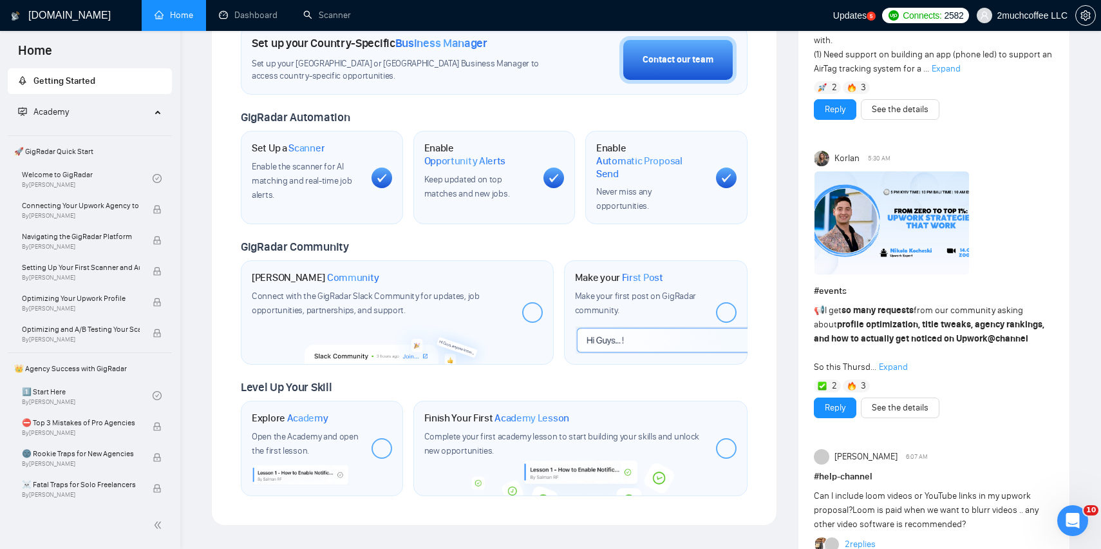
scroll to position [406, 0]
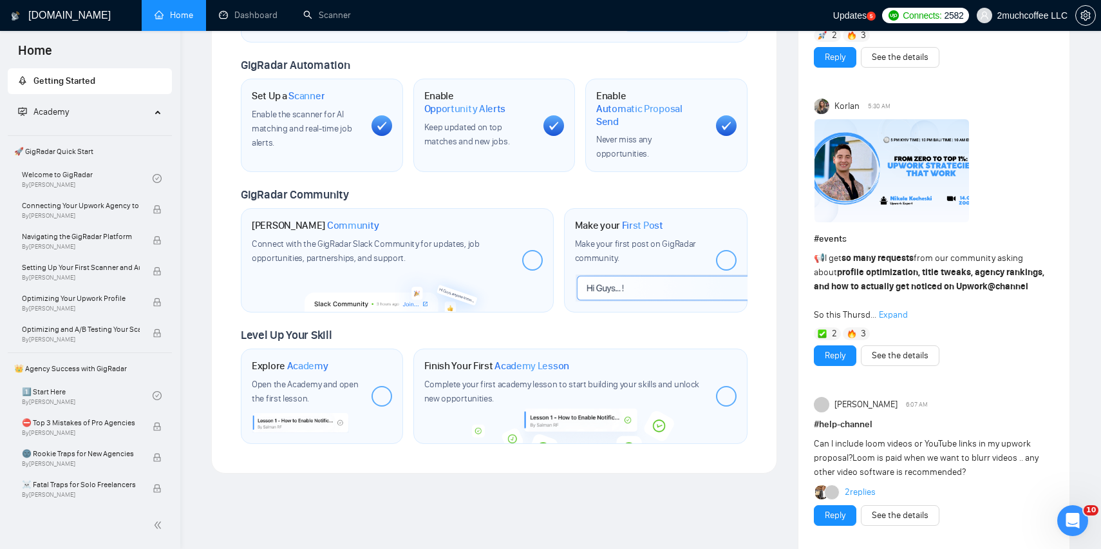
click at [526, 254] on div at bounding box center [532, 260] width 21 height 21
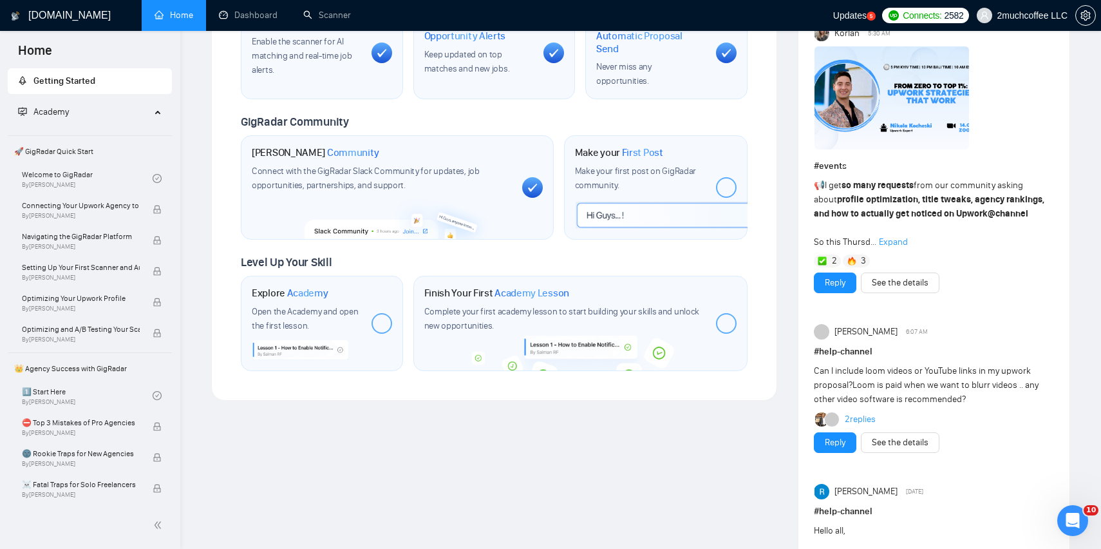
scroll to position [493, 0]
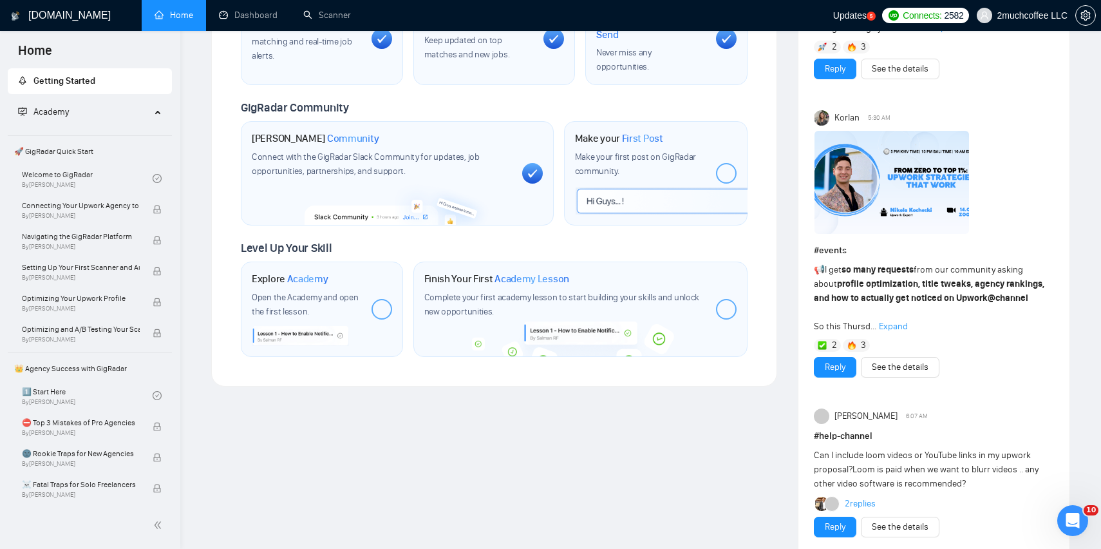
click at [730, 171] on div at bounding box center [726, 173] width 21 height 21
click at [730, 164] on div at bounding box center [726, 173] width 21 height 21
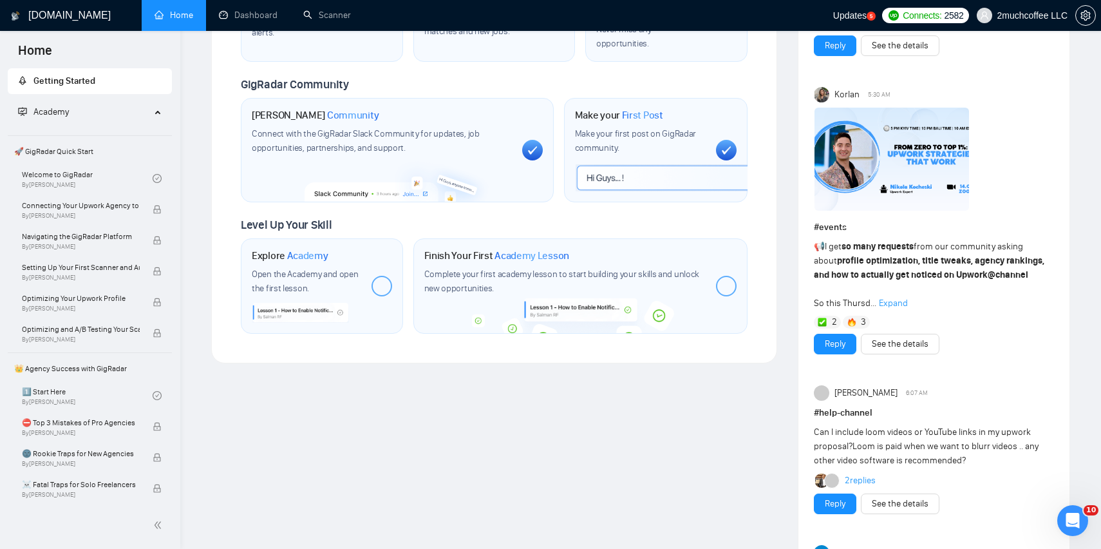
scroll to position [518, 0]
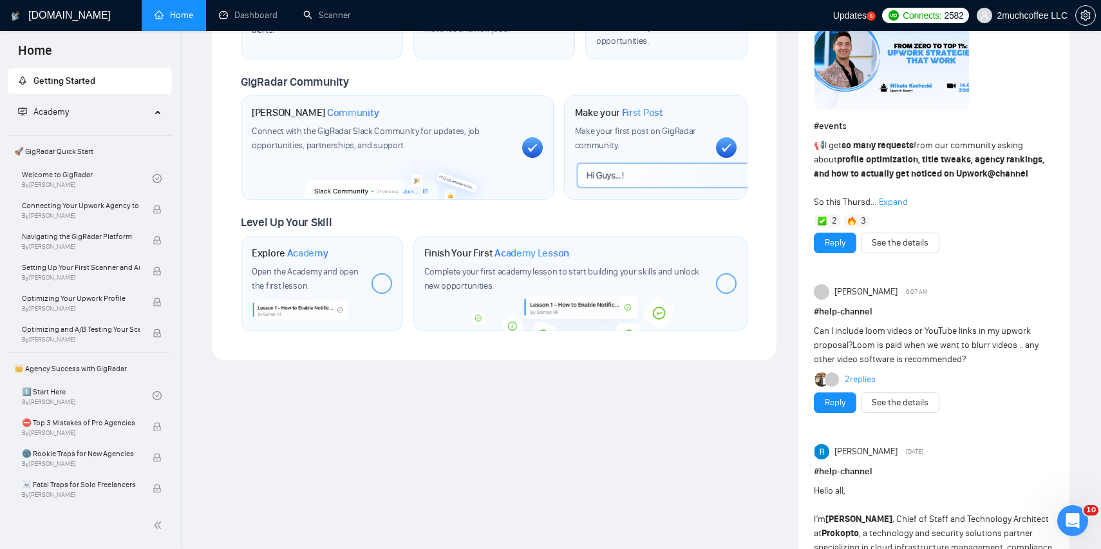
click at [310, 266] on span "Open the Academy and open the first lesson." at bounding box center [305, 278] width 107 height 25
drag, startPoint x: 303, startPoint y: 277, endPoint x: 307, endPoint y: 294, distance: 16.7
click at [307, 294] on div "Explore Academy Open the Academy and open the first lesson." at bounding box center [306, 283] width 109 height 73
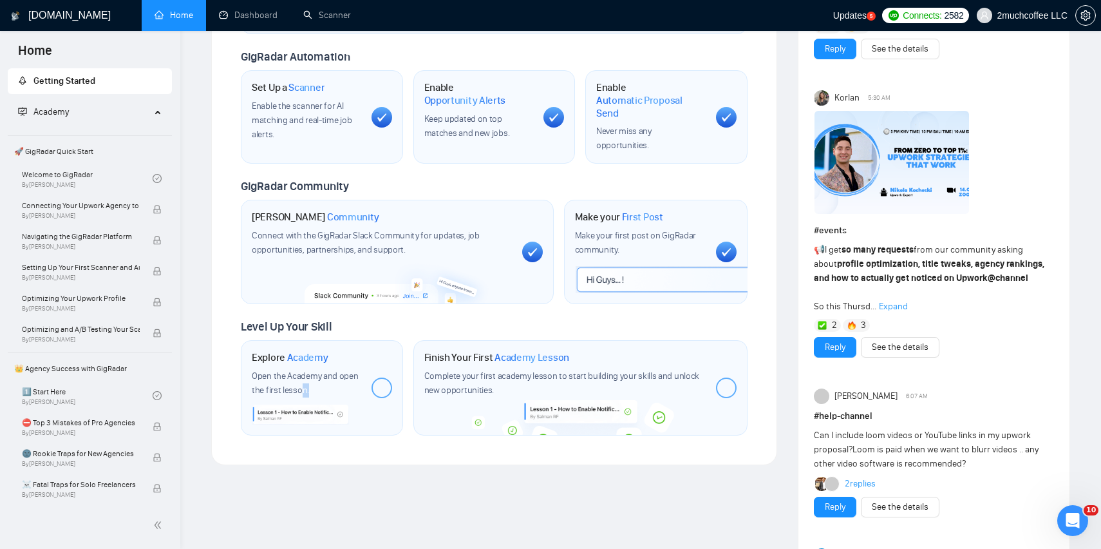
scroll to position [0, 0]
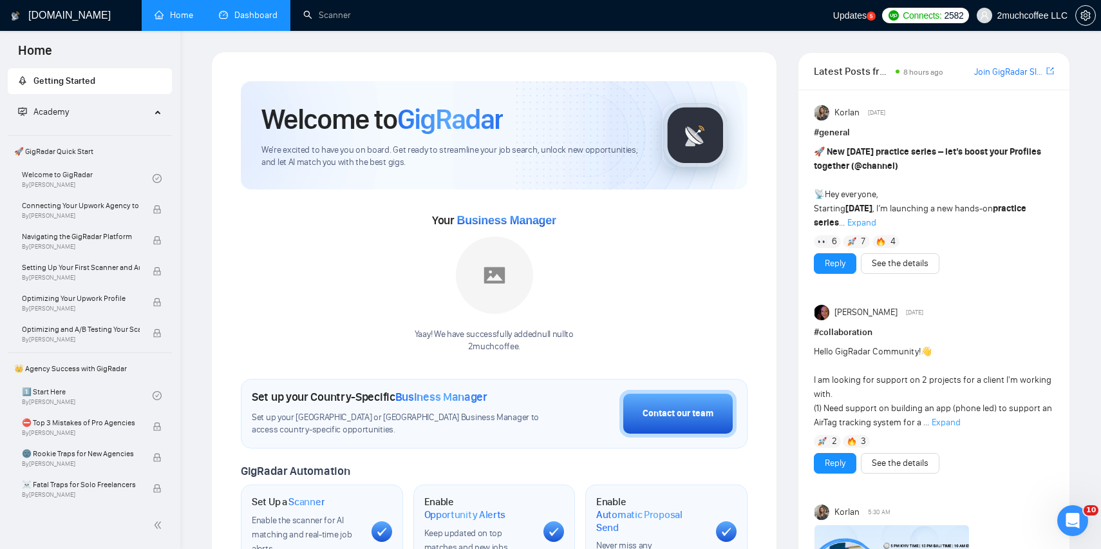
click at [257, 21] on link "Dashboard" at bounding box center [248, 15] width 59 height 11
